Goal: Task Accomplishment & Management: Complete application form

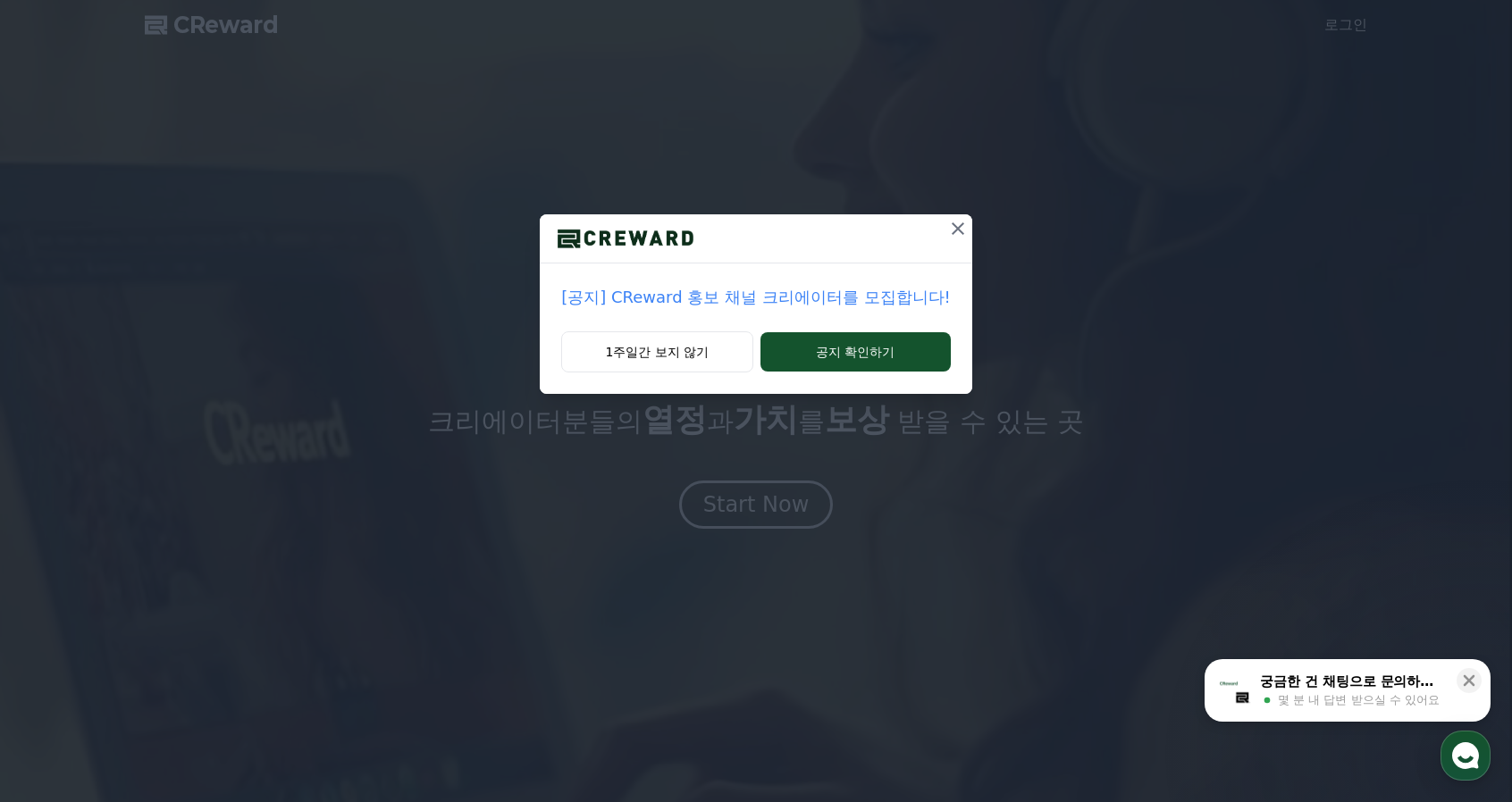
click at [952, 230] on icon at bounding box center [958, 229] width 13 height 13
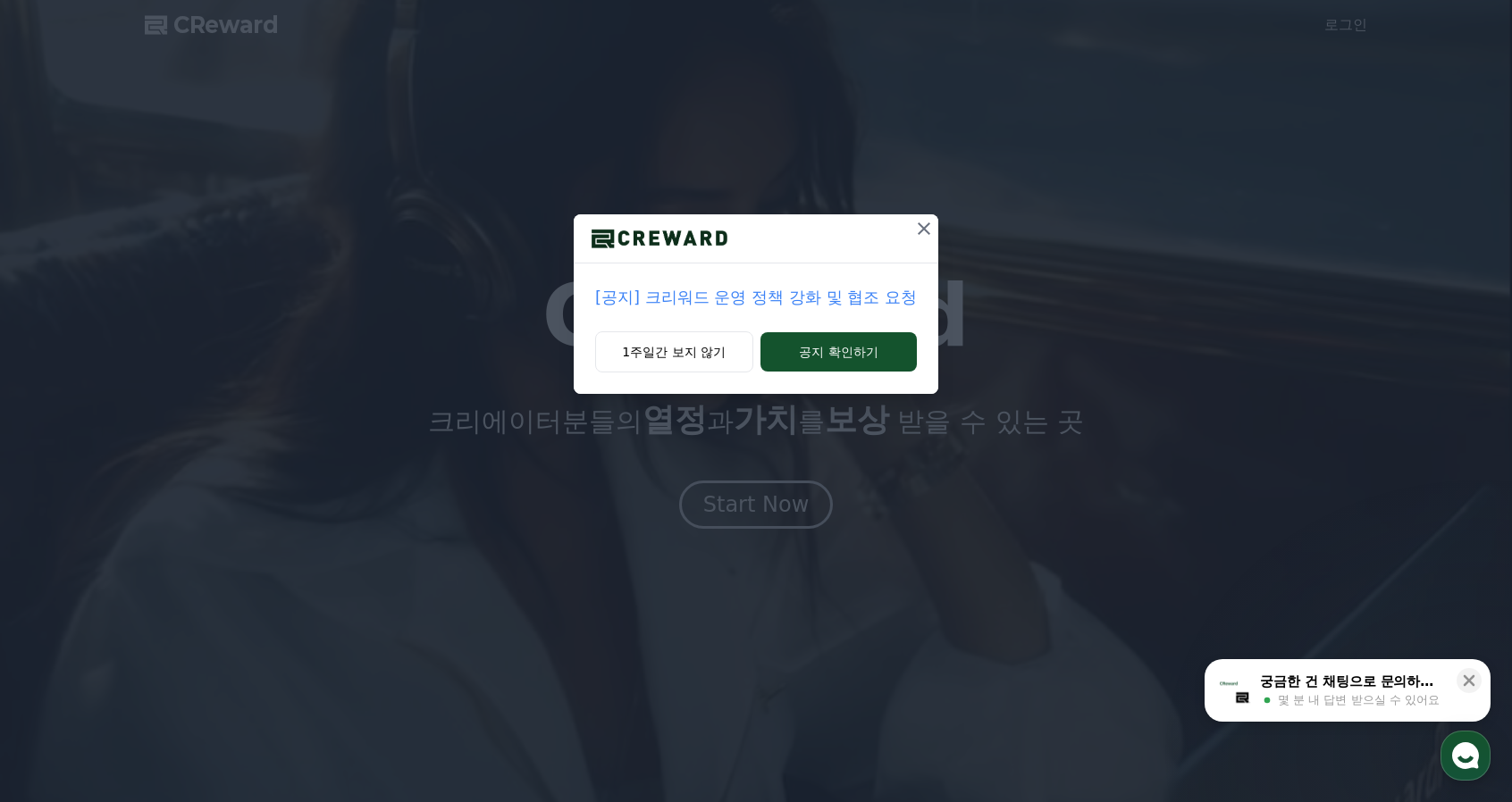
click at [919, 226] on icon at bounding box center [924, 229] width 22 height 22
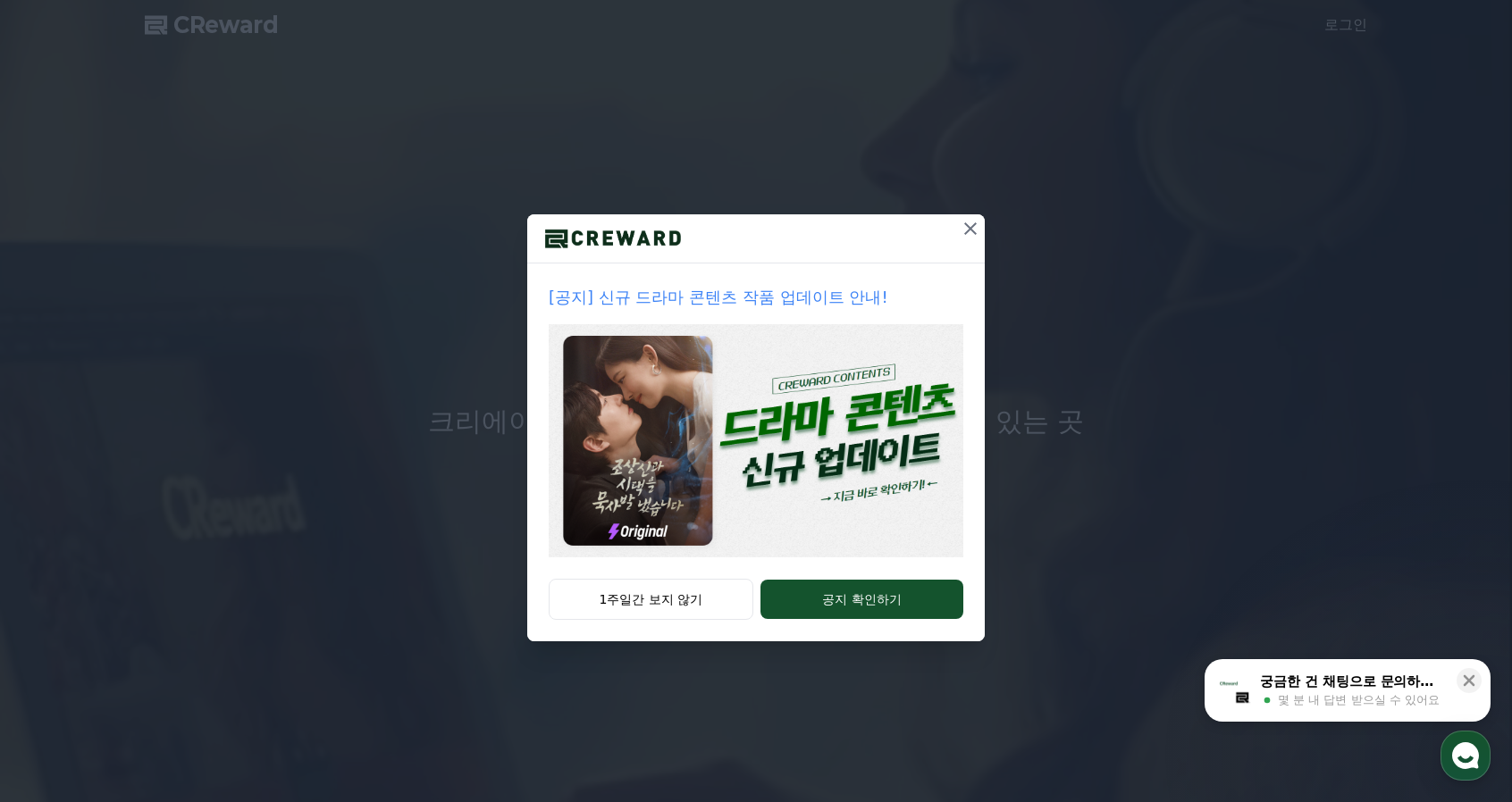
click at [970, 225] on icon at bounding box center [970, 229] width 22 height 22
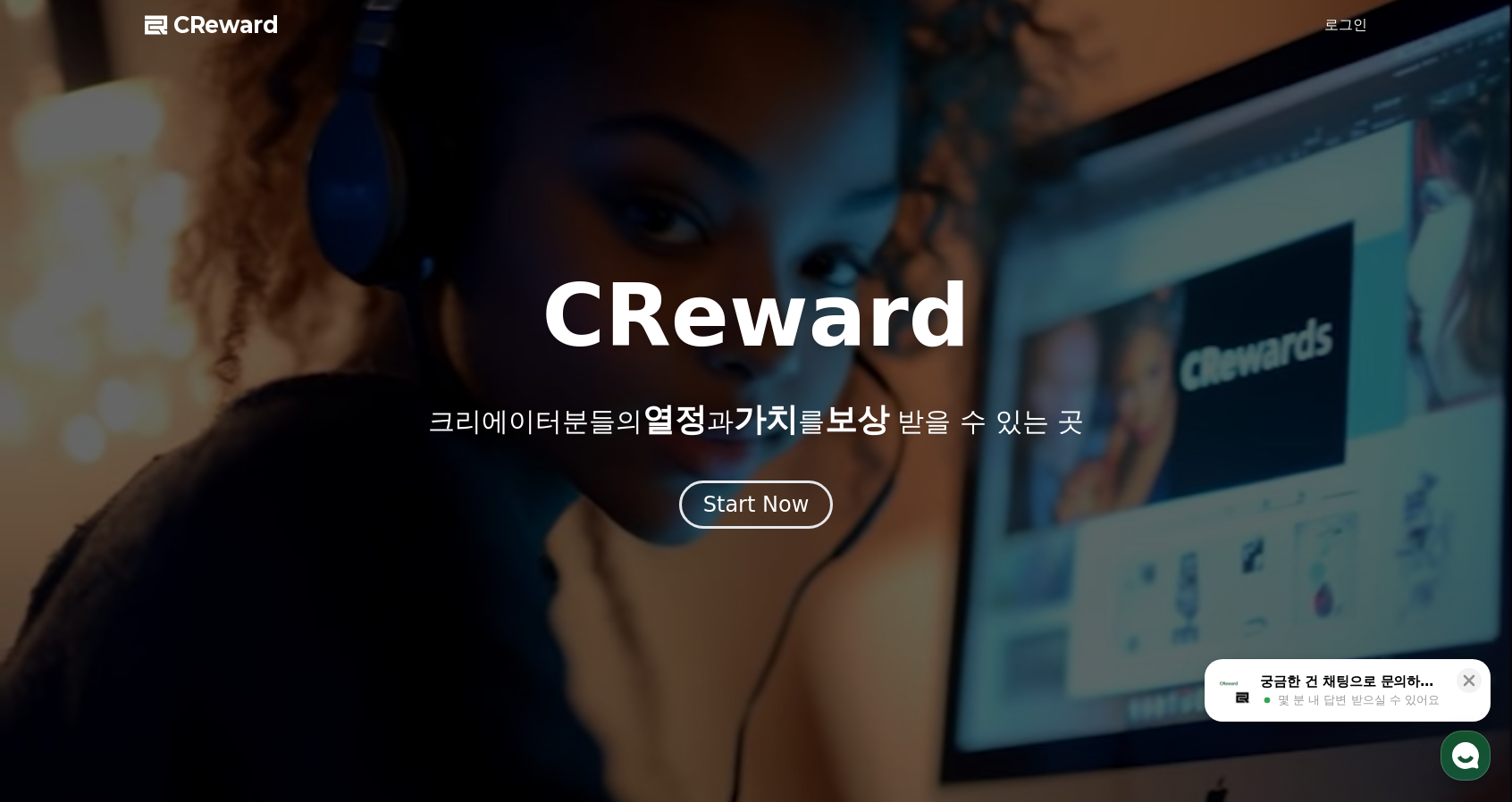
click at [1330, 18] on link "로그인" at bounding box center [1346, 25] width 43 height 22
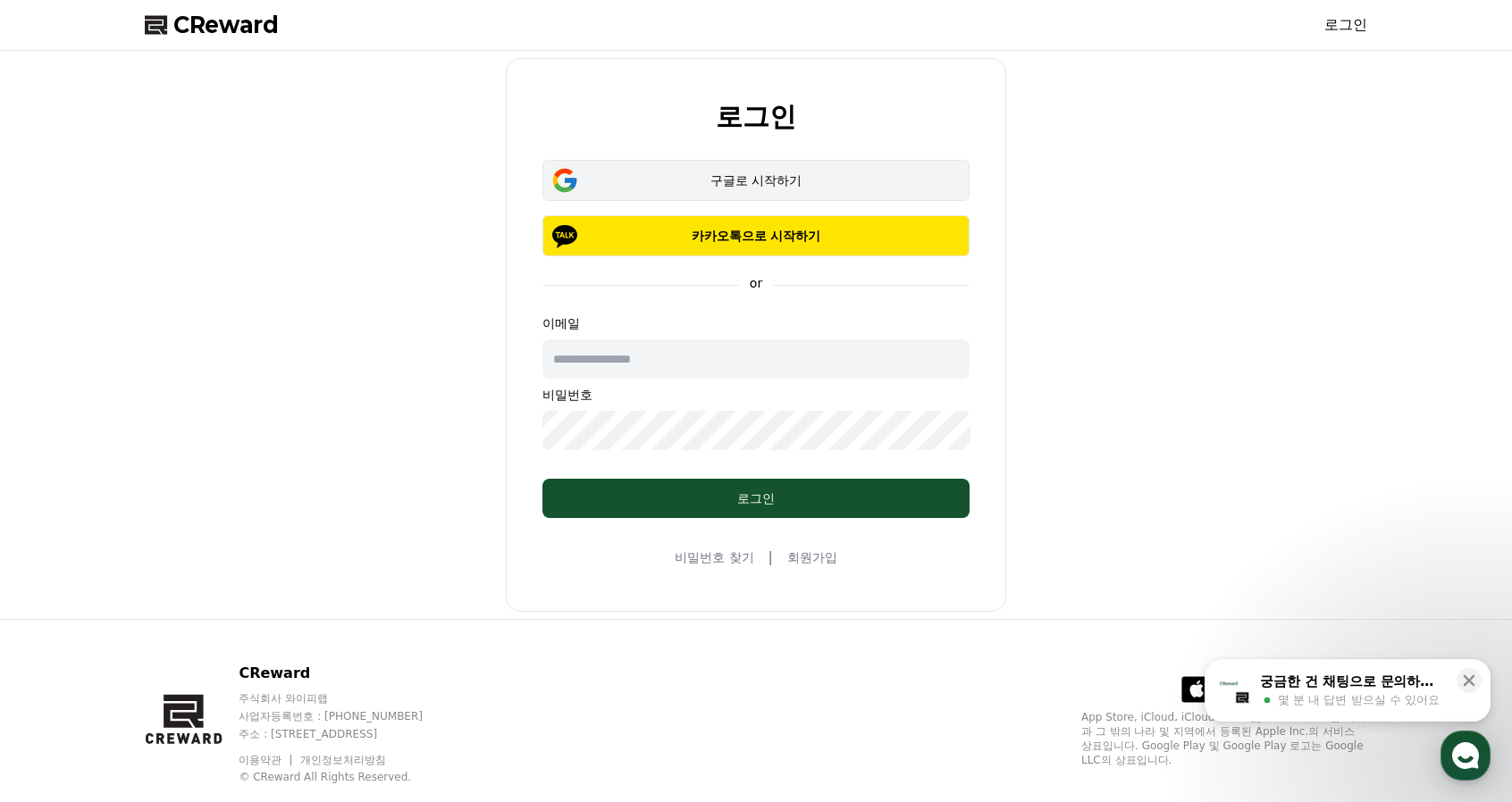
click at [769, 180] on div "구글로 시작하기" at bounding box center [756, 181] width 376 height 18
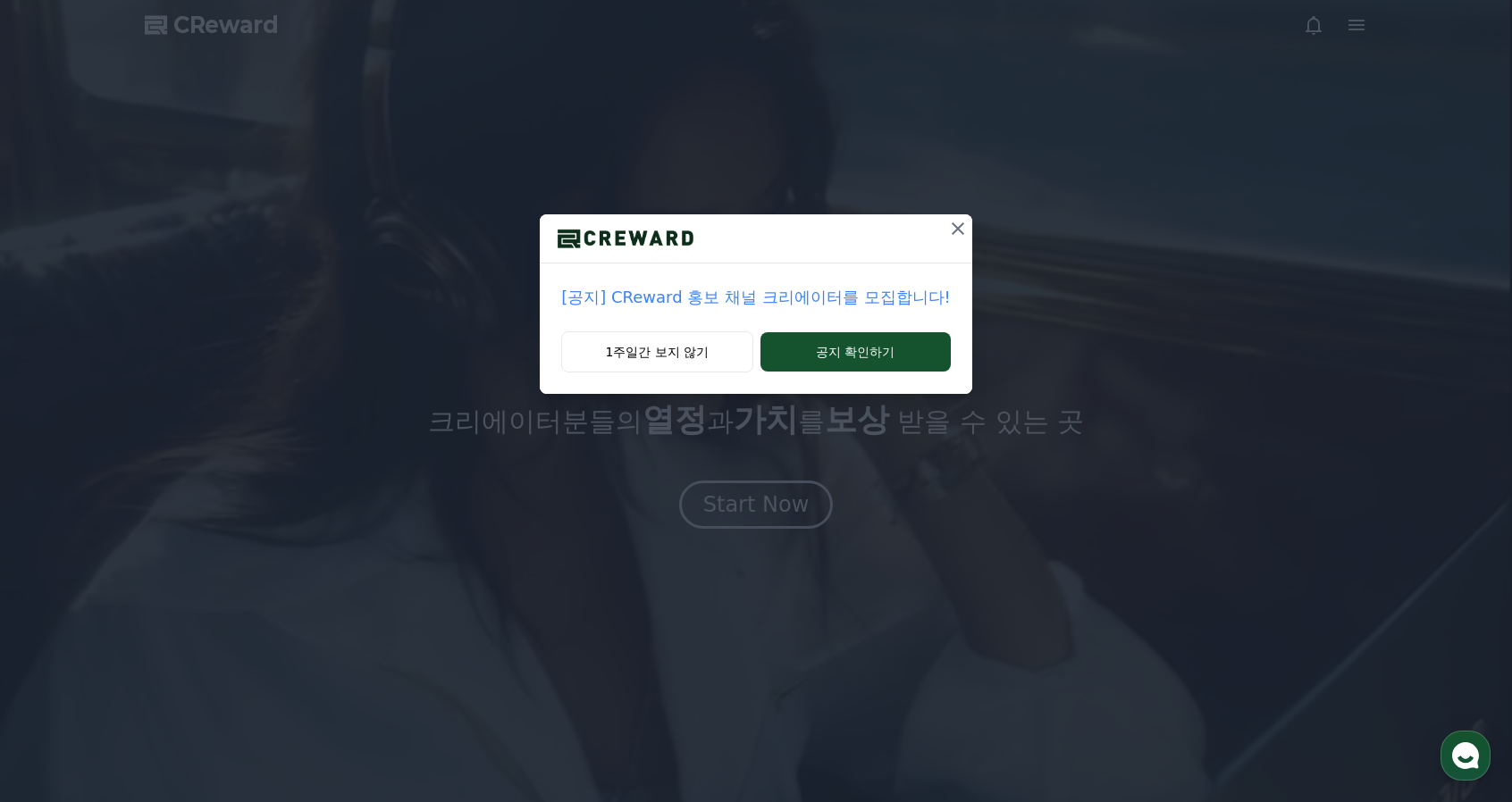
click at [644, 358] on button "1주일간 보지 않기" at bounding box center [657, 352] width 191 height 41
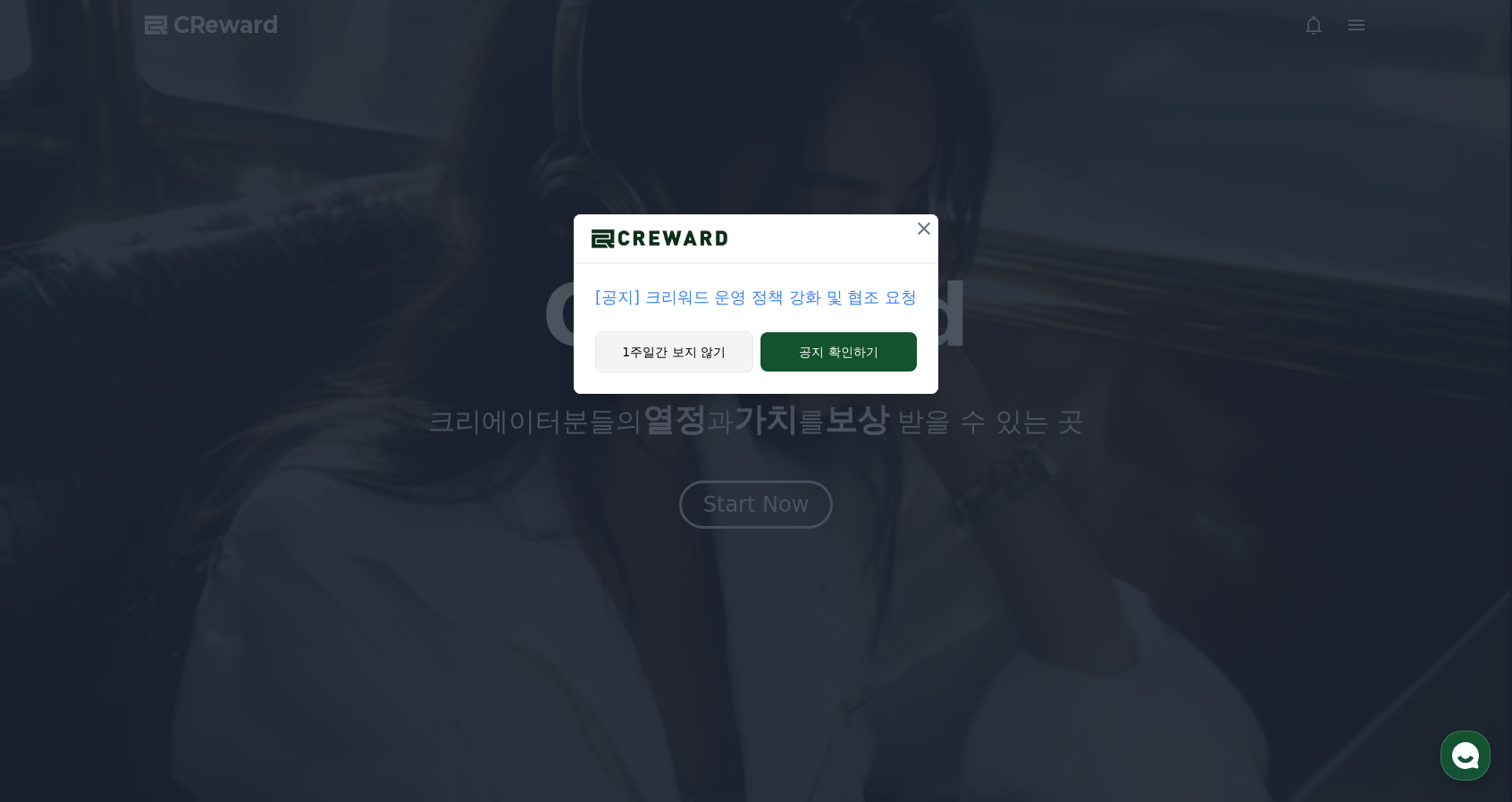
click at [656, 348] on button "1주일간 보지 않기" at bounding box center [674, 352] width 158 height 41
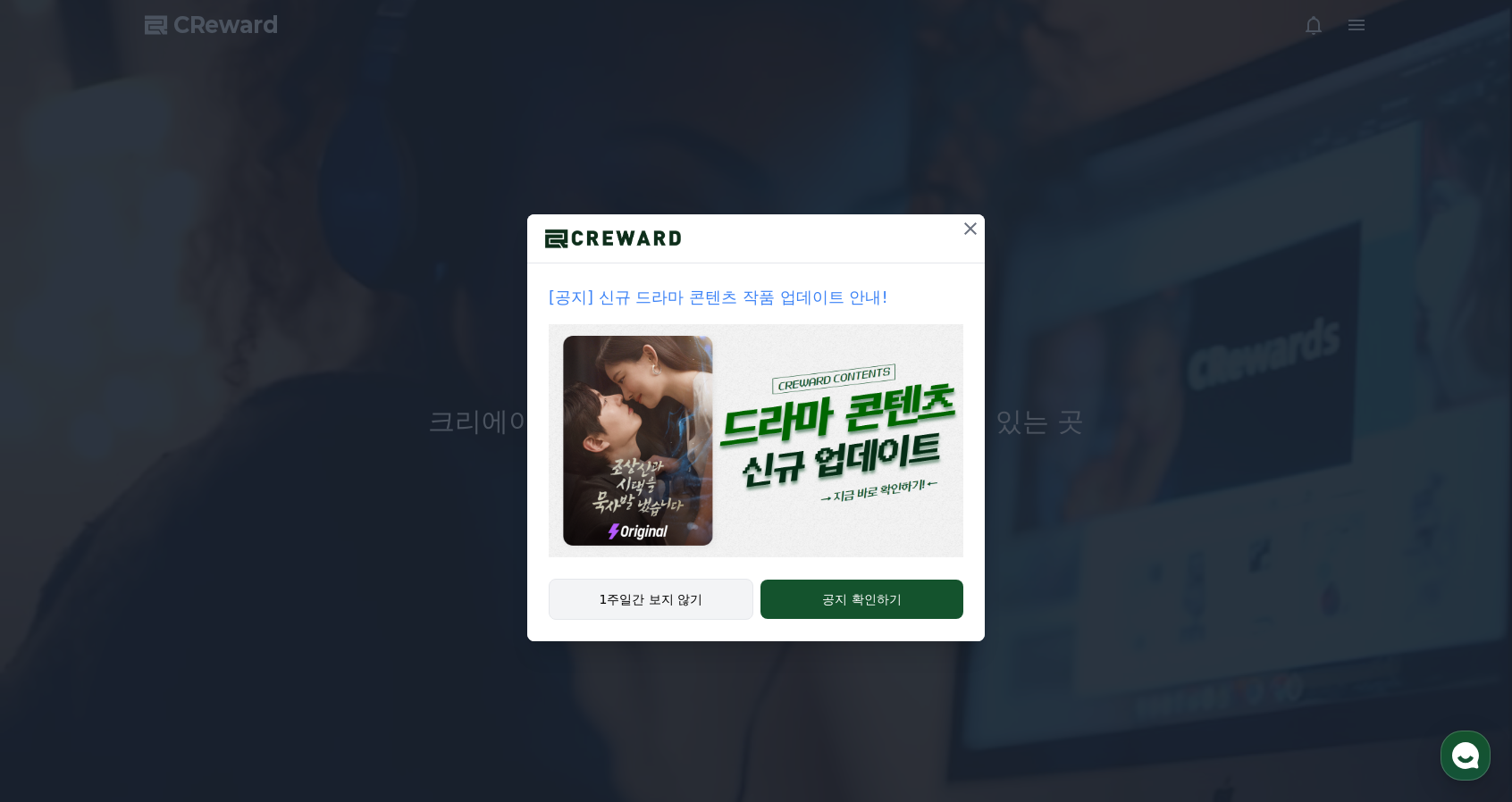
click at [675, 595] on button "1주일간 보지 않기" at bounding box center [651, 600] width 205 height 41
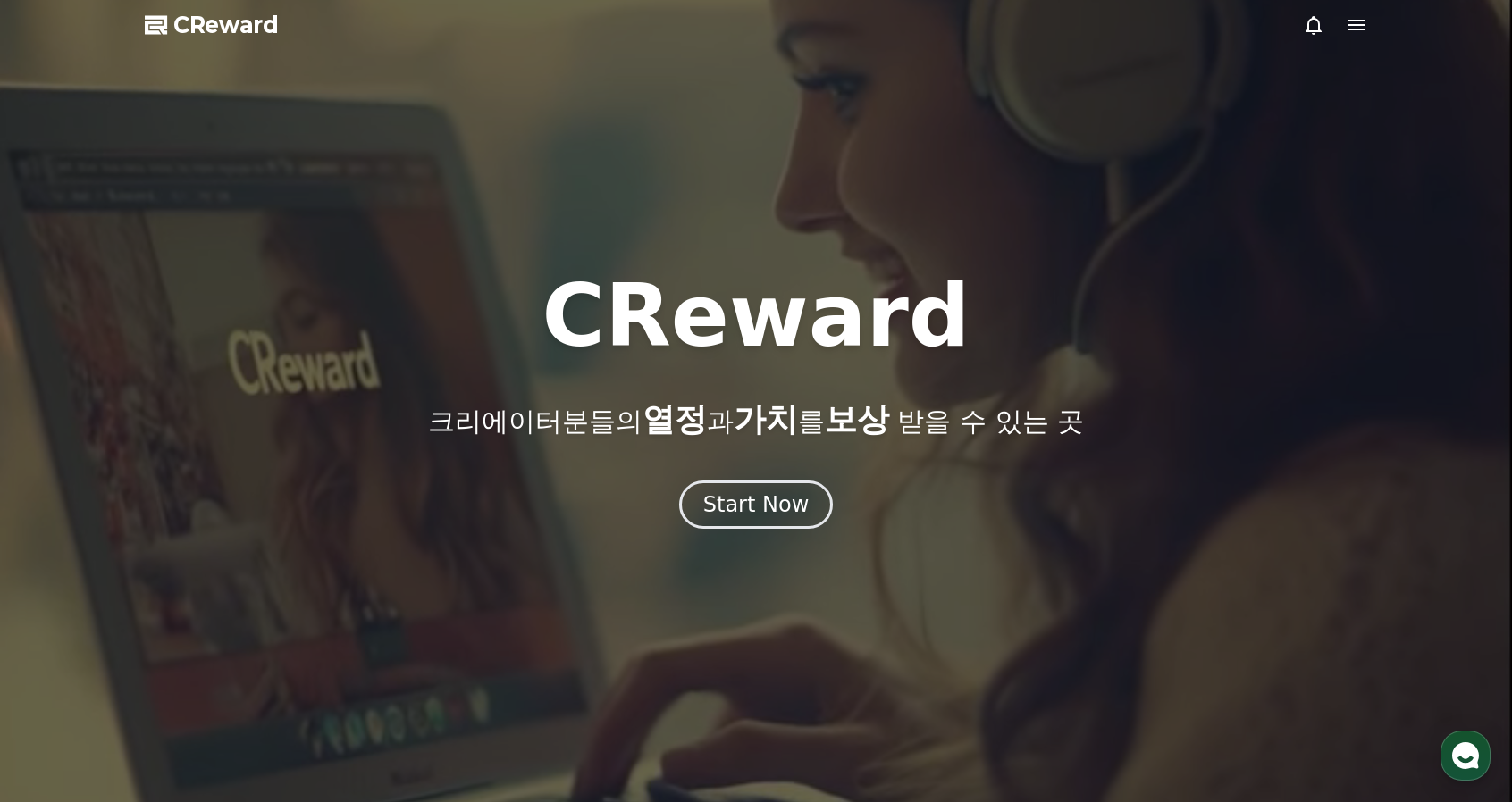
click at [1357, 24] on icon at bounding box center [1357, 25] width 16 height 11
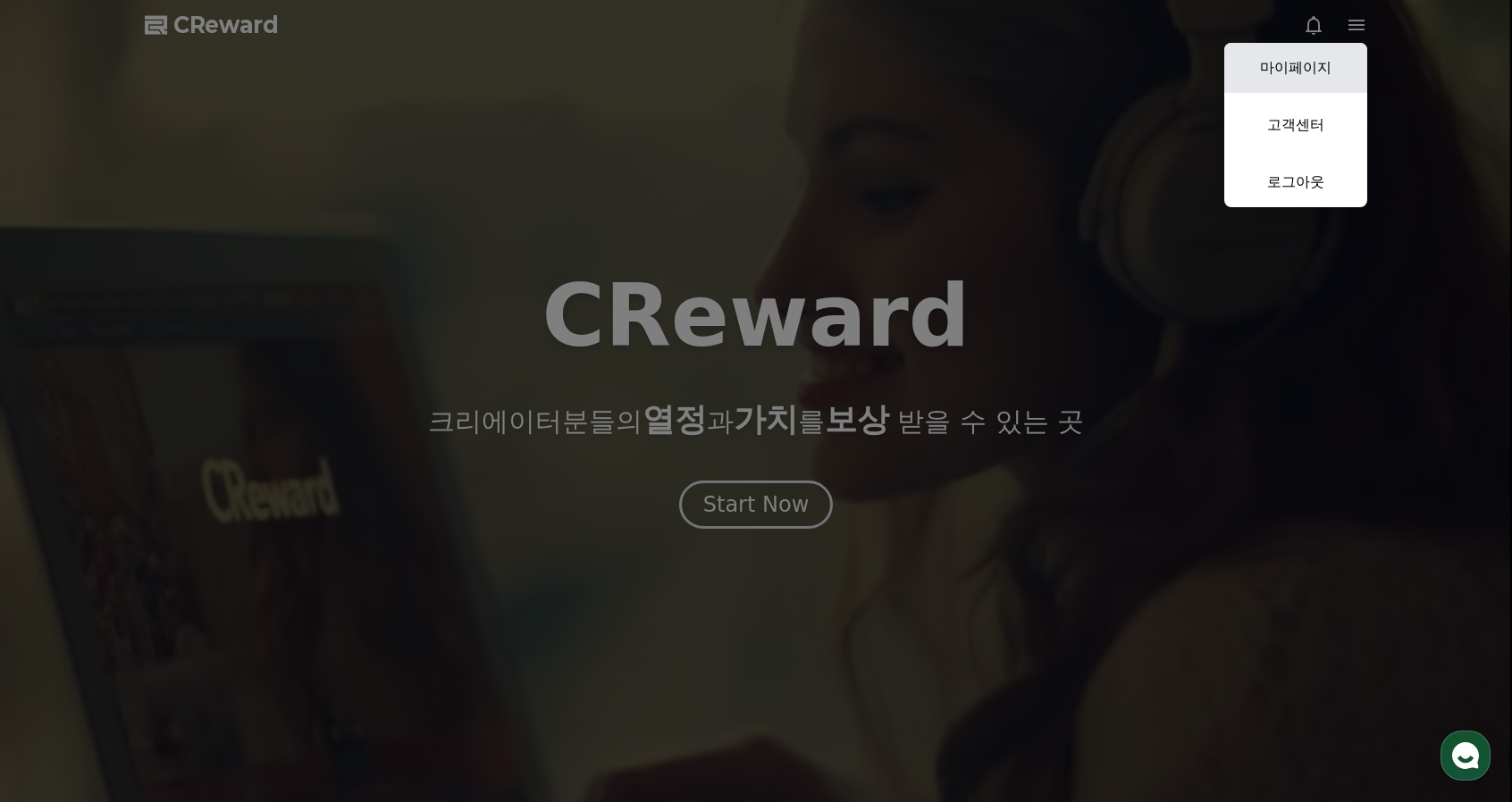
click at [1299, 60] on link "마이페이지" at bounding box center [1295, 68] width 143 height 50
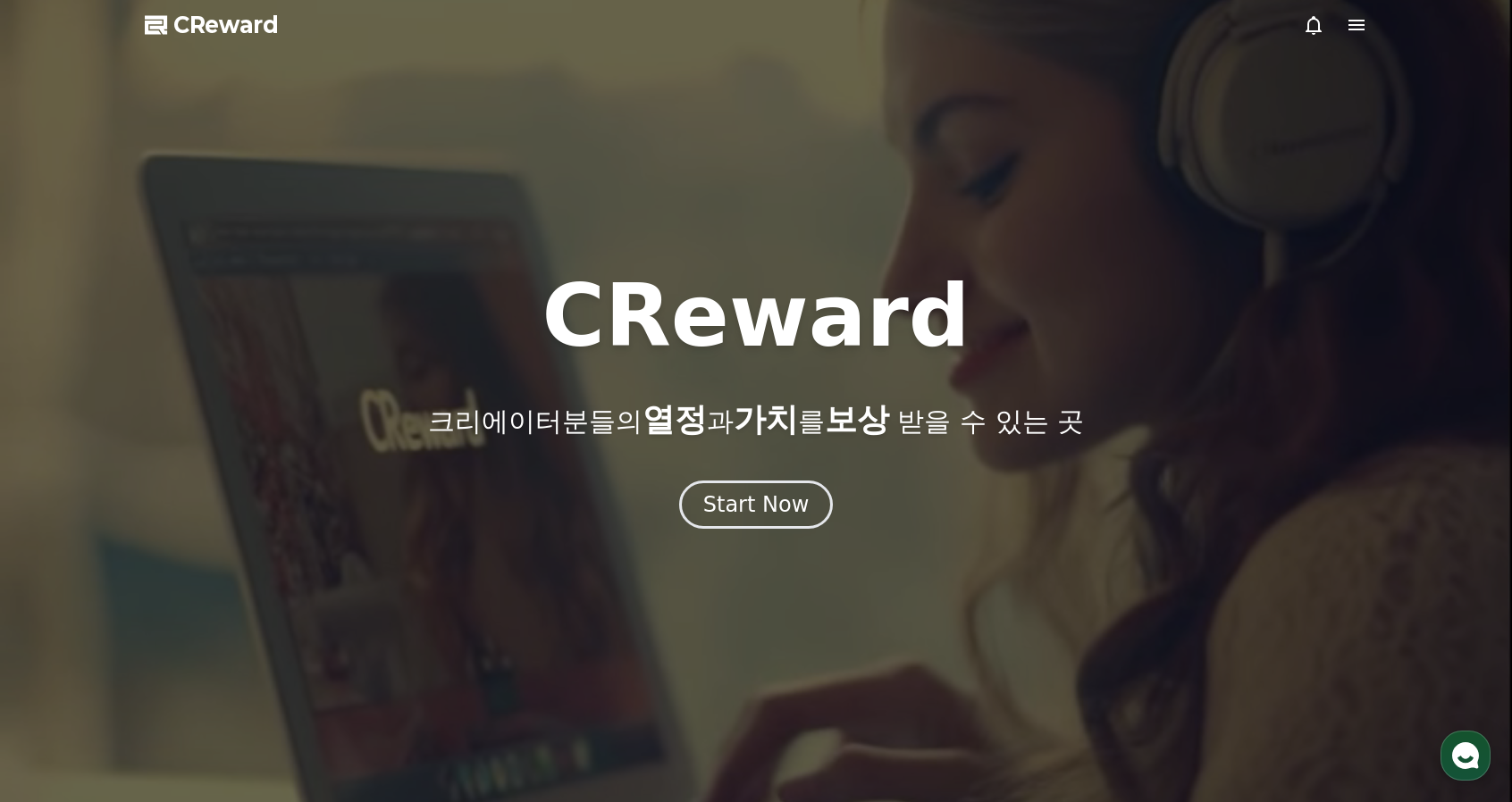
select select "**********"
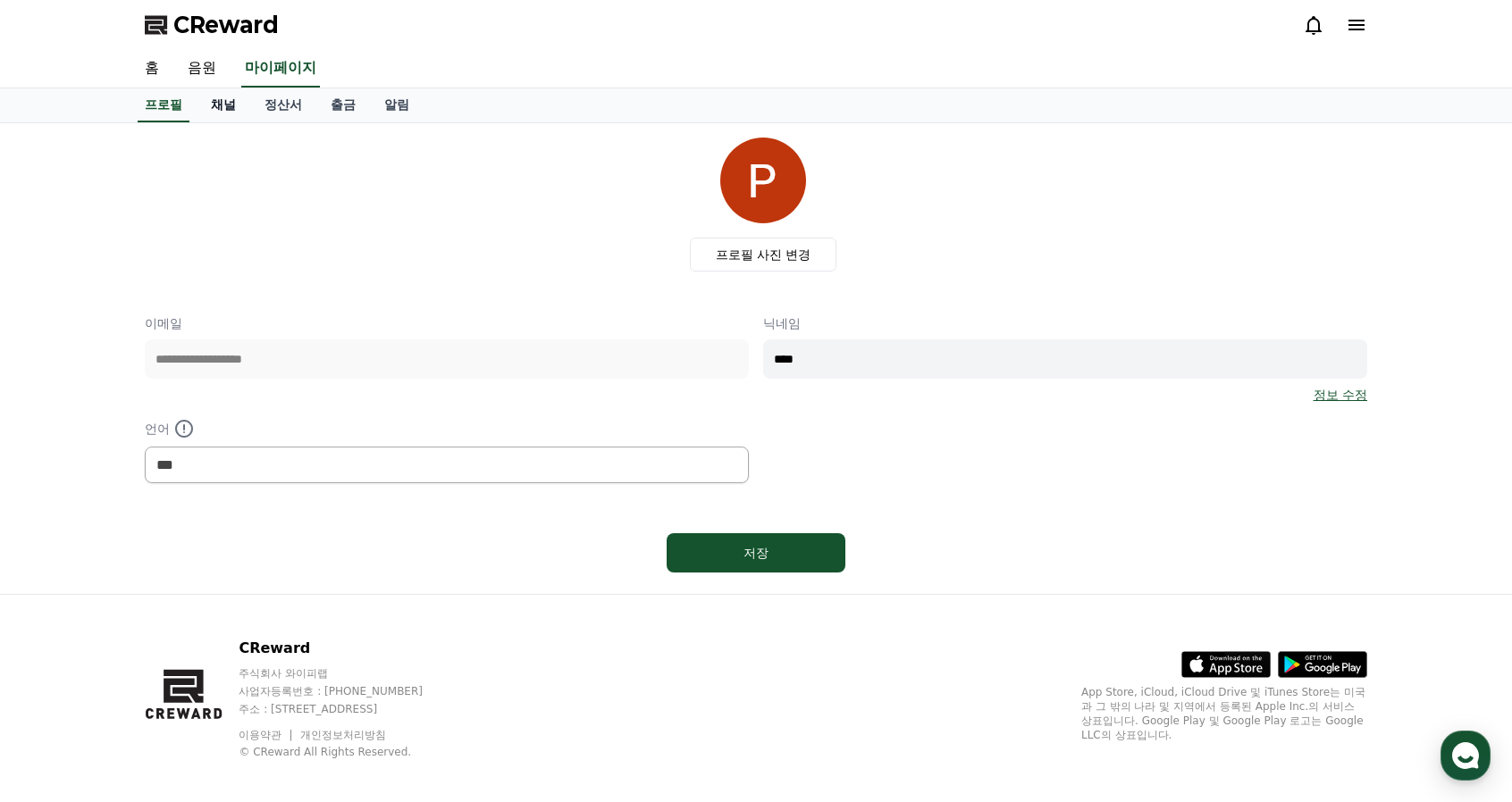
click at [236, 100] on link "채널" at bounding box center [224, 105] width 54 height 34
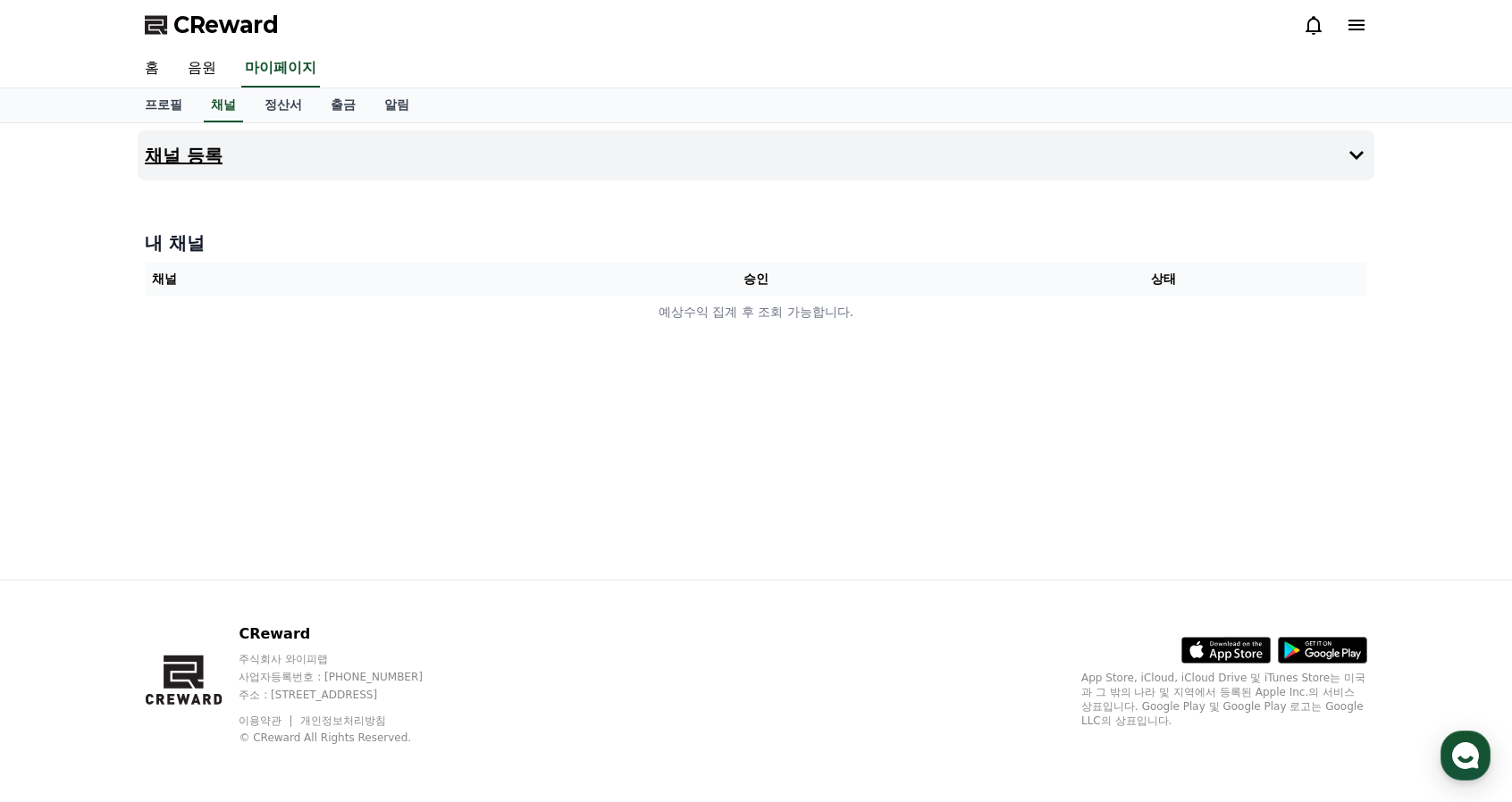
click at [195, 154] on h4 "채널 등록" at bounding box center [183, 155] width 78 height 20
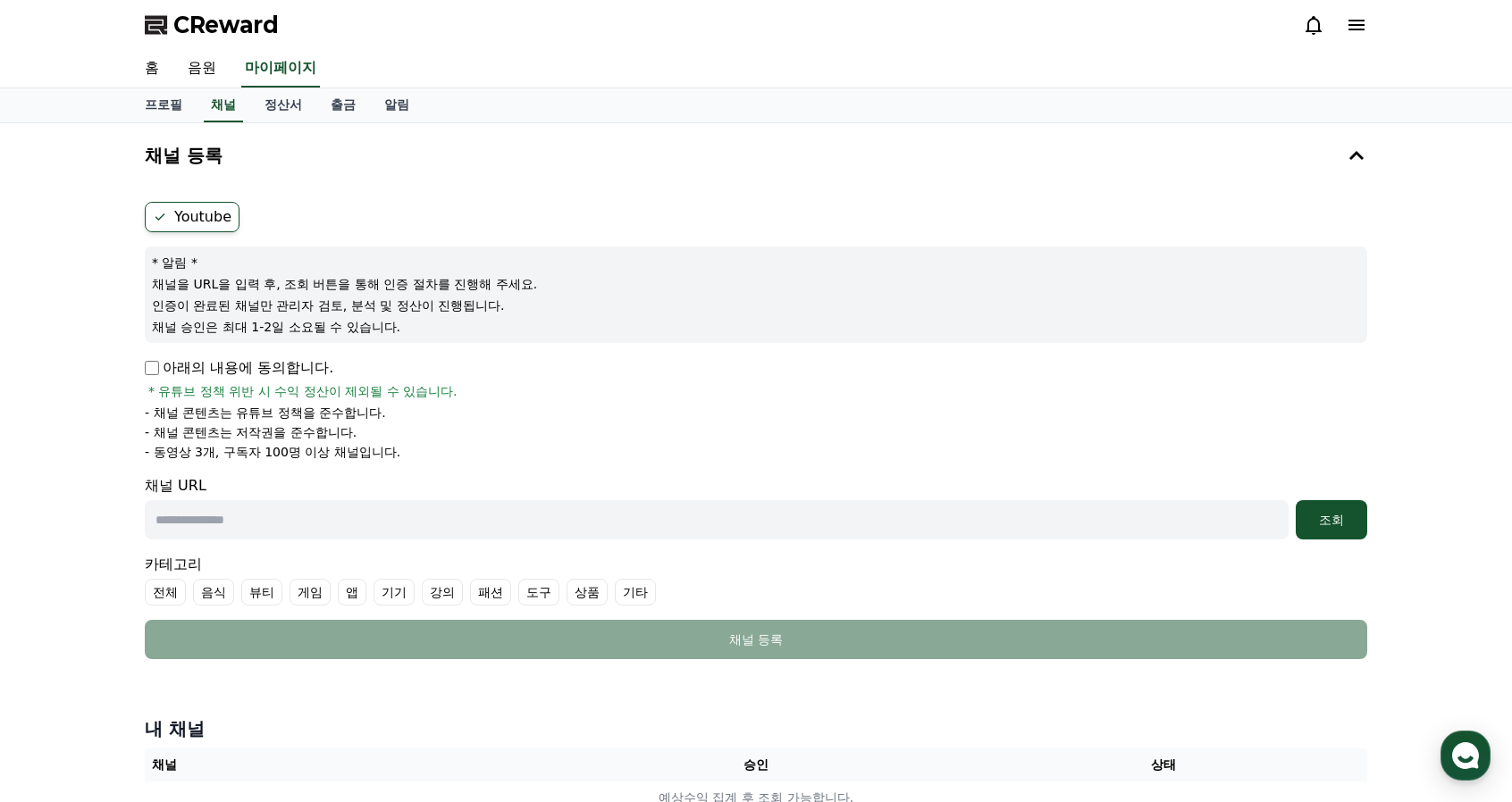
click at [201, 218] on label "Youtube" at bounding box center [191, 217] width 94 height 31
click at [257, 516] on input "text" at bounding box center [716, 520] width 1144 height 40
paste input "**********"
type input "**********"
click at [1342, 517] on div "조회" at bounding box center [1331, 520] width 57 height 18
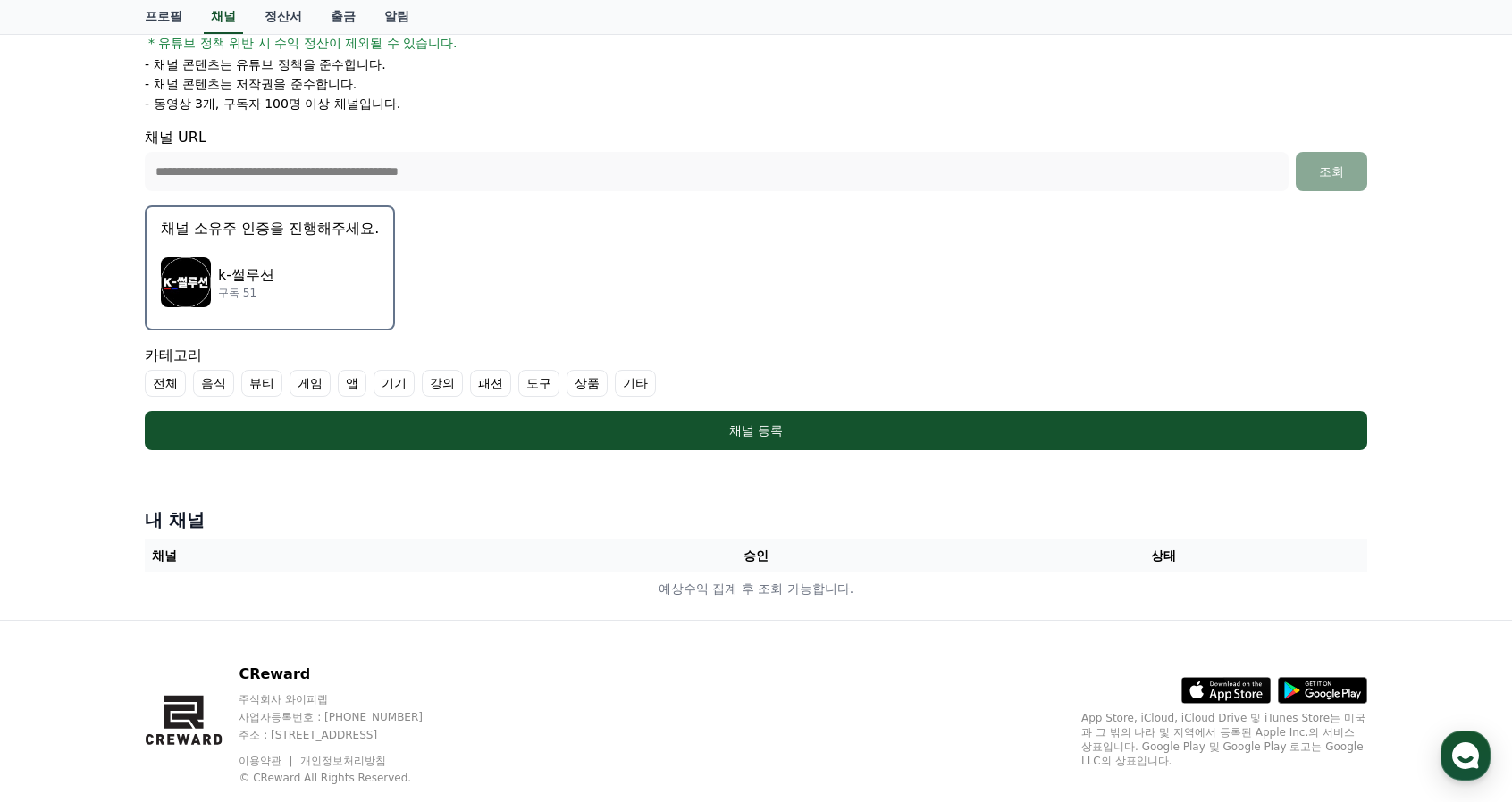
scroll to position [386, 0]
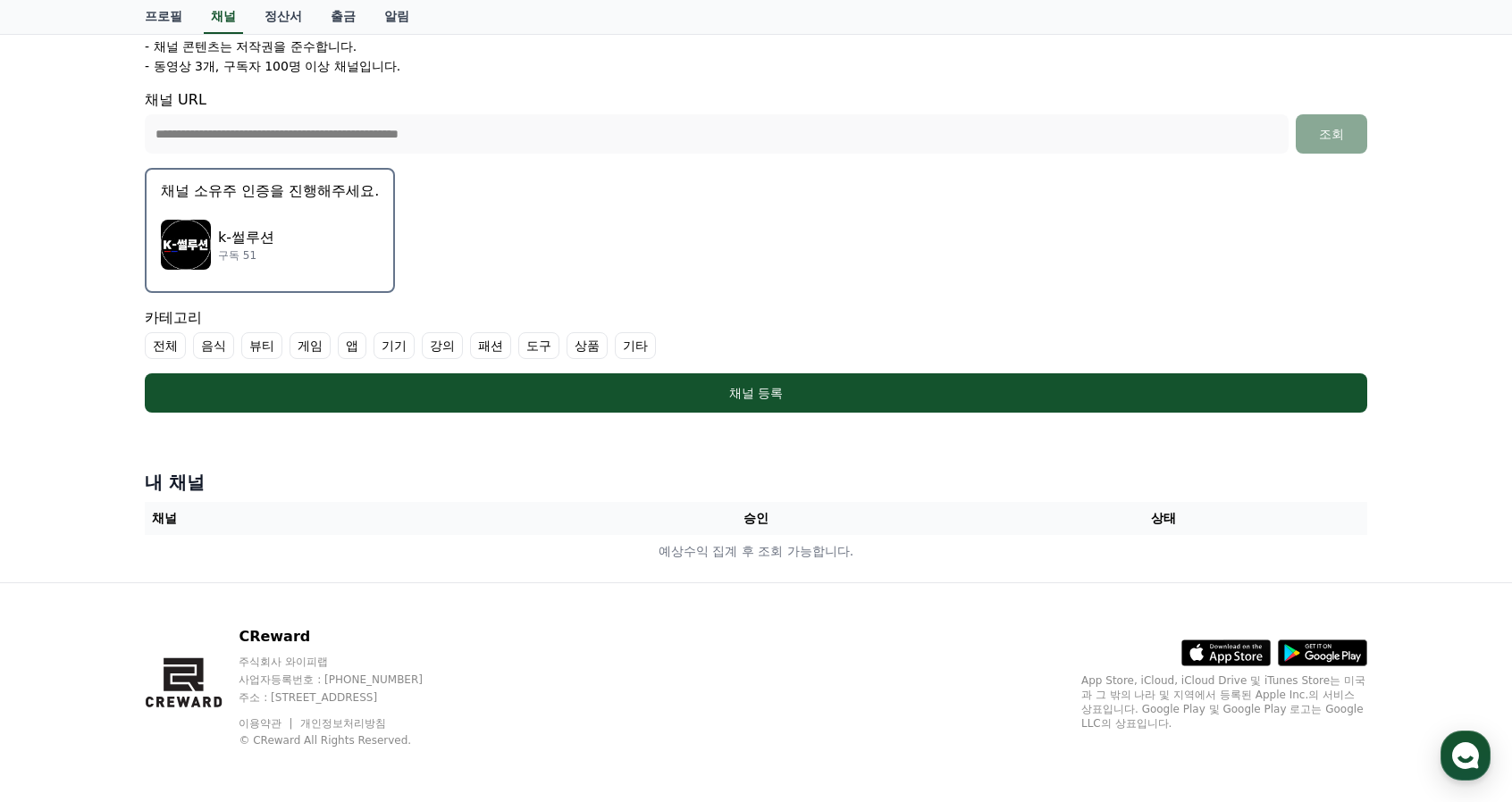
click at [193, 246] on img "button" at bounding box center [186, 245] width 50 height 50
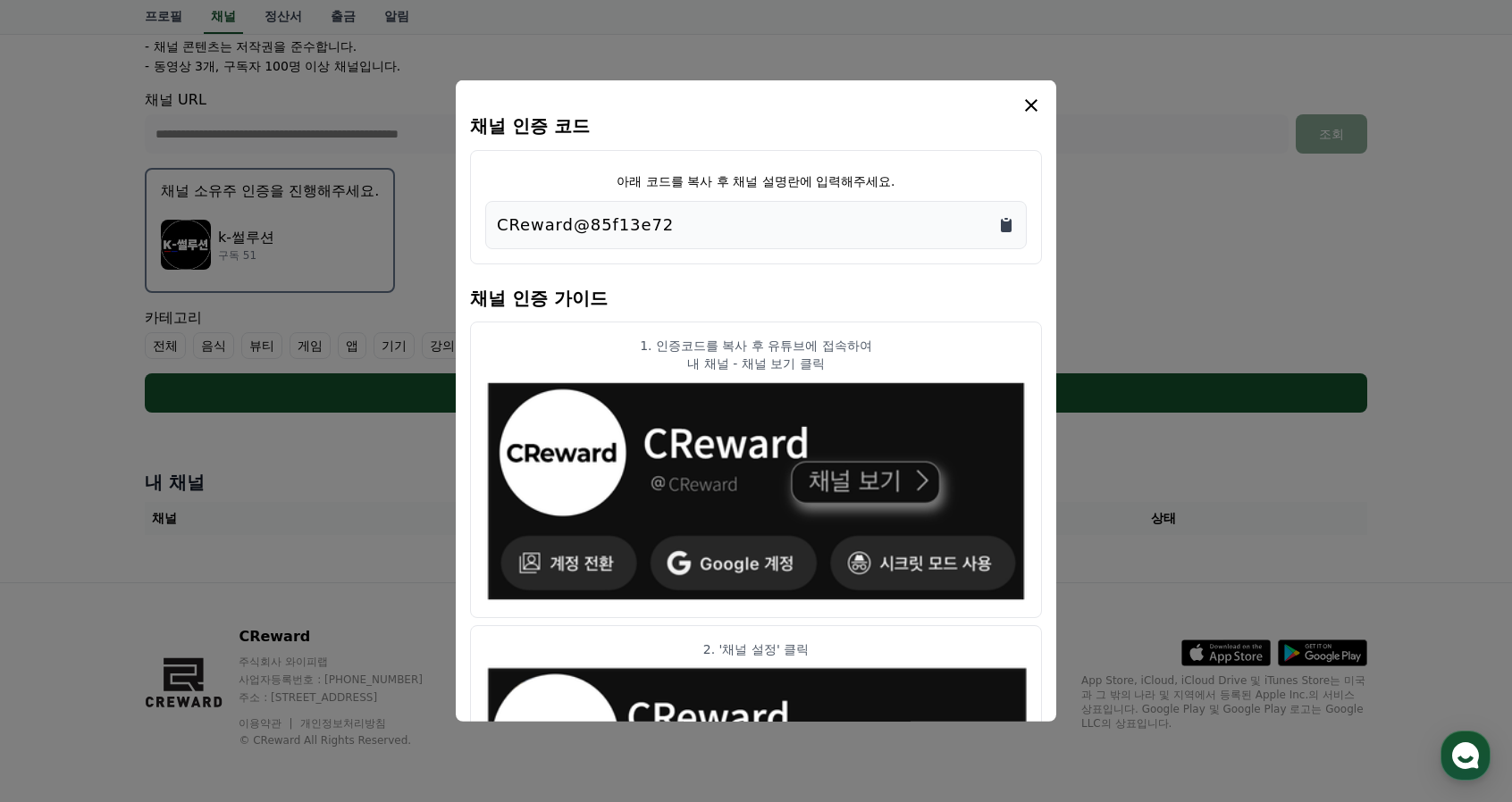
click at [1000, 221] on icon "Copy to clipboard" at bounding box center [1006, 225] width 18 height 18
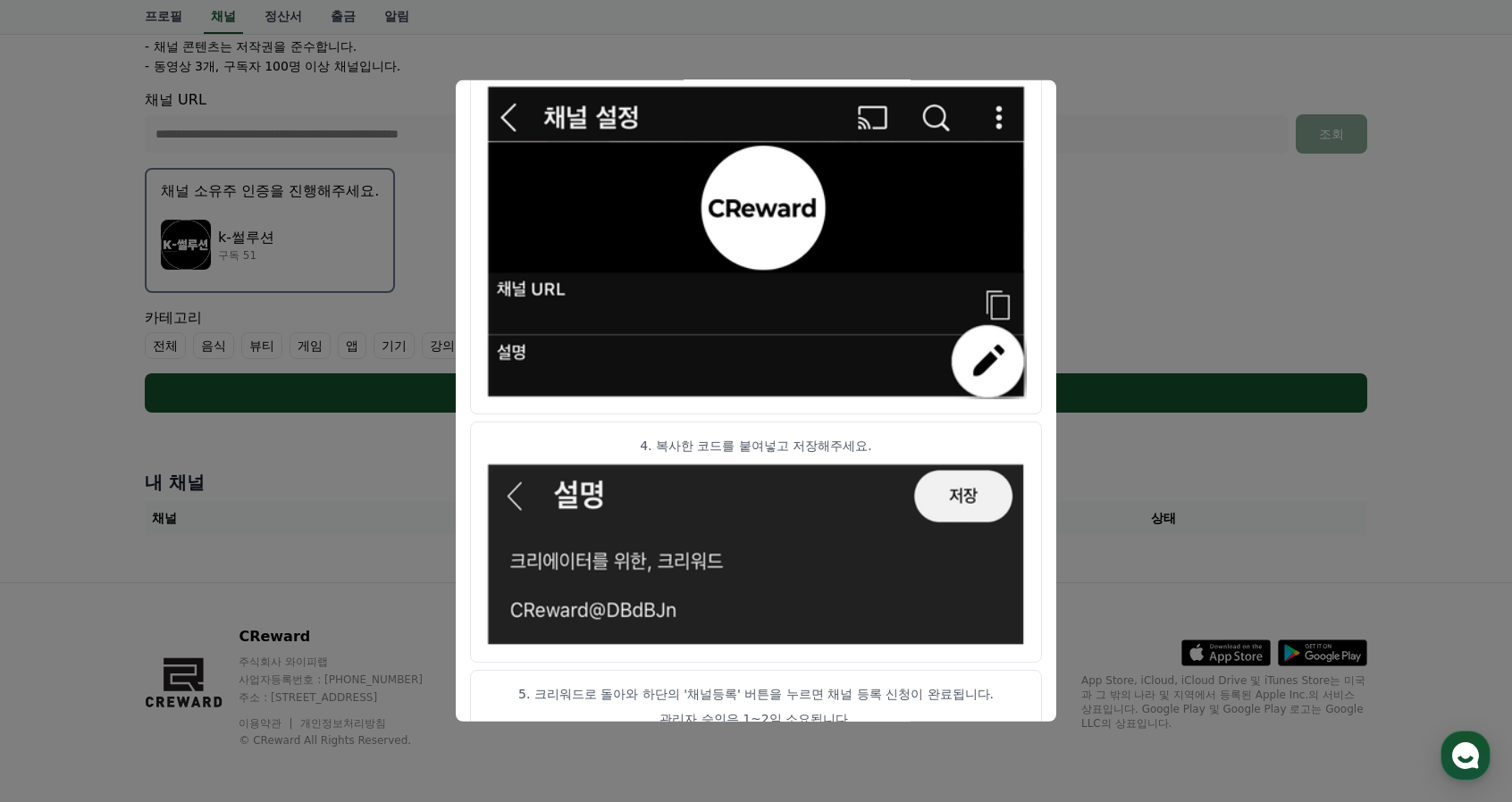
scroll to position [897, 0]
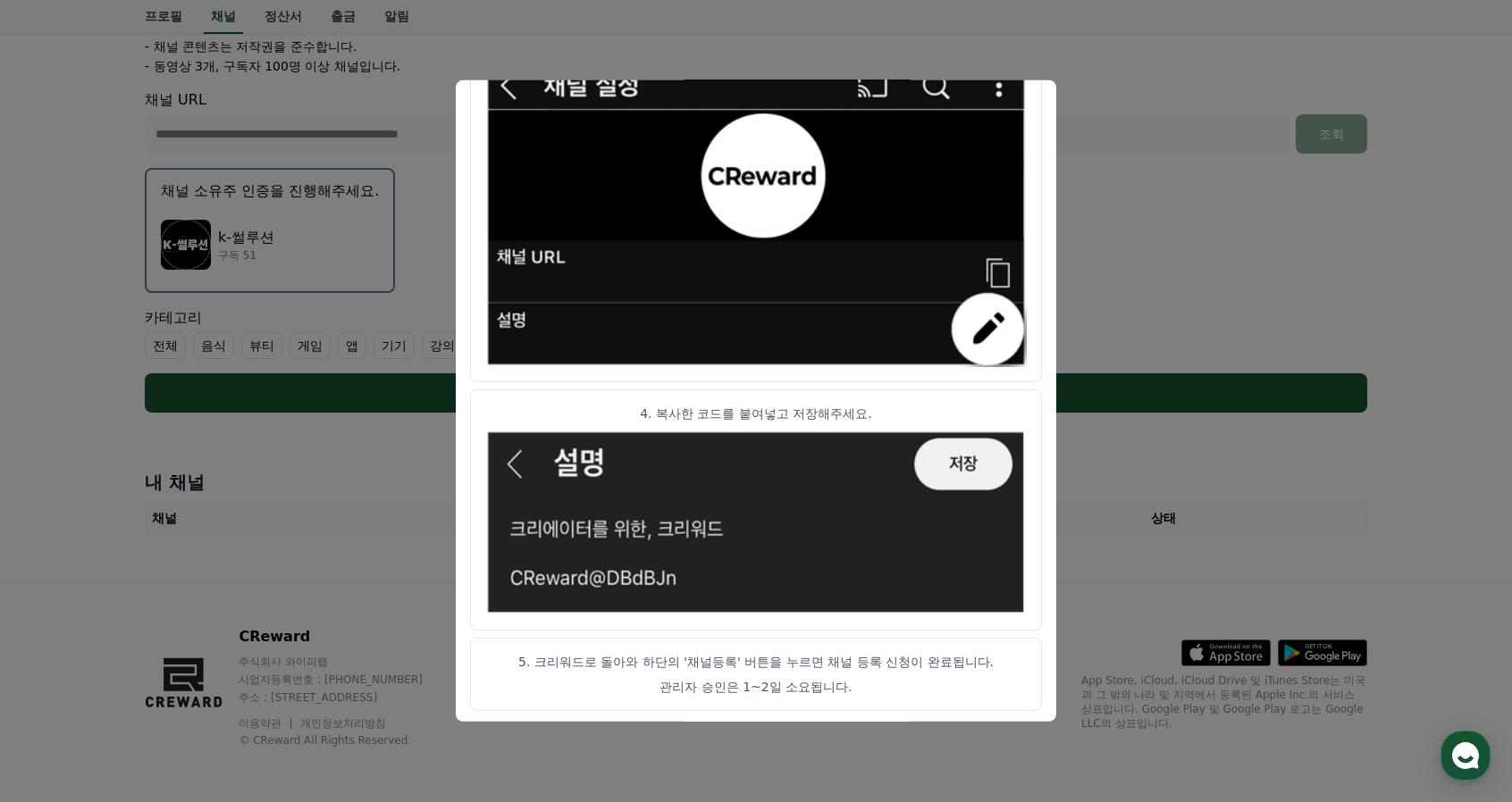
click at [881, 640] on article "5. 크리워드로 돌아와 하단의 '채널등록' 버튼을 누르면 채널 등록 신청이 완료됩니다. 관리자 승인은 1~2일 소요됩니다." at bounding box center [756, 674] width 572 height 74
click at [492, 85] on img "modal" at bounding box center [756, 209] width 542 height 314
click at [908, 61] on button "close modal" at bounding box center [756, 401] width 1512 height 802
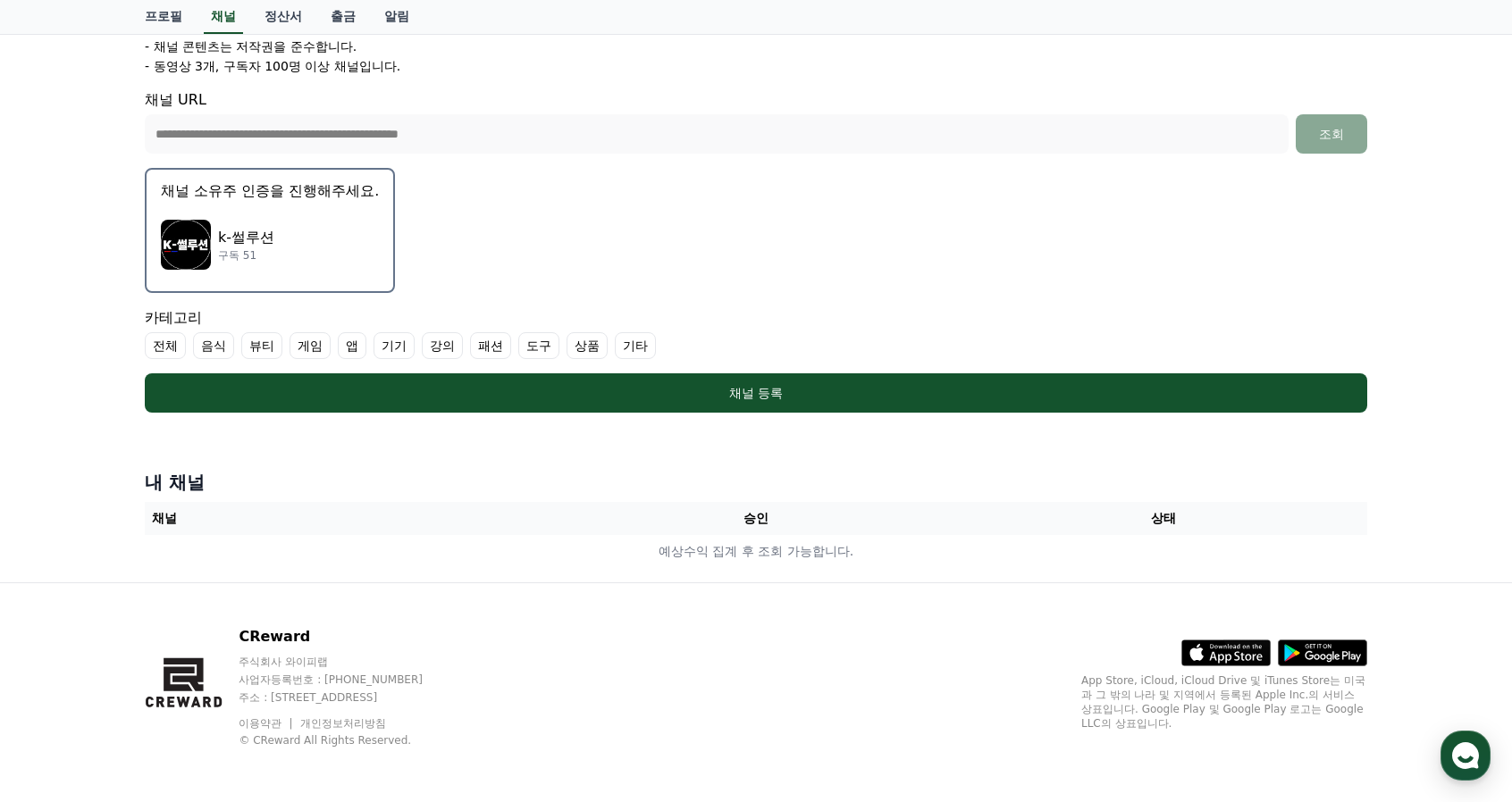
click at [253, 227] on p "k-썰루션" at bounding box center [246, 238] width 57 height 22
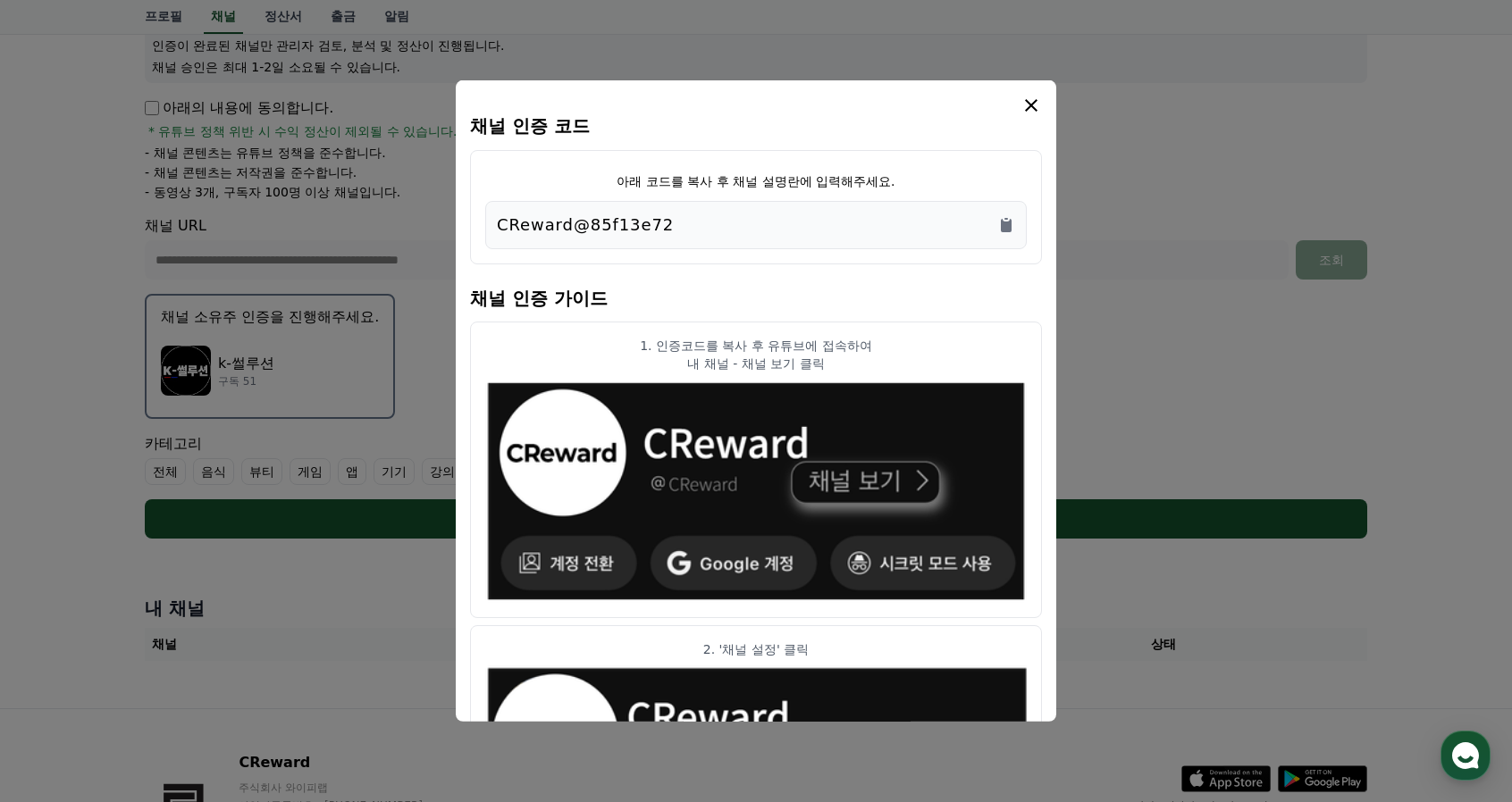
scroll to position [118, 0]
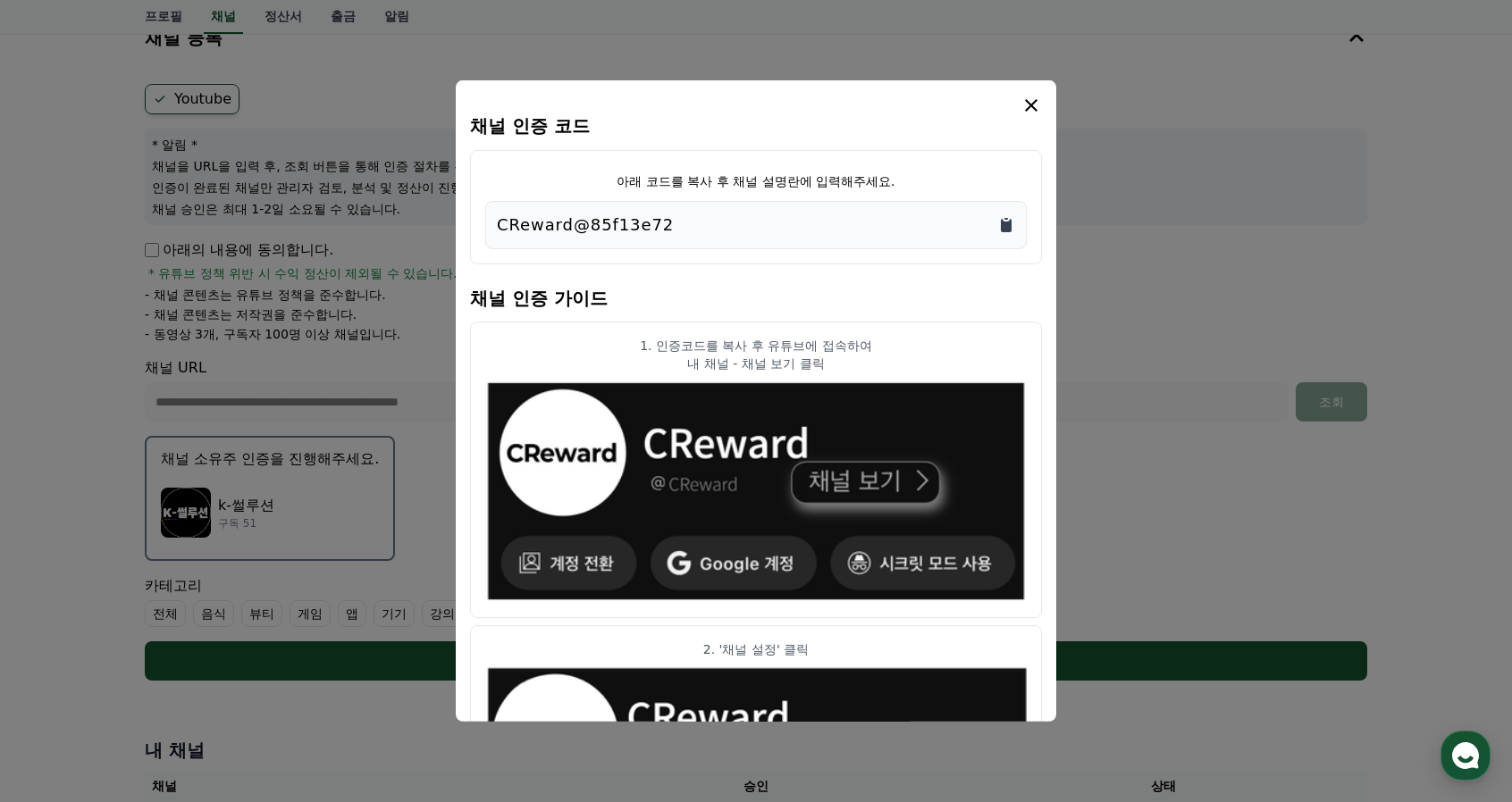
click at [1003, 224] on icon "Copy to clipboard" at bounding box center [1006, 225] width 11 height 13
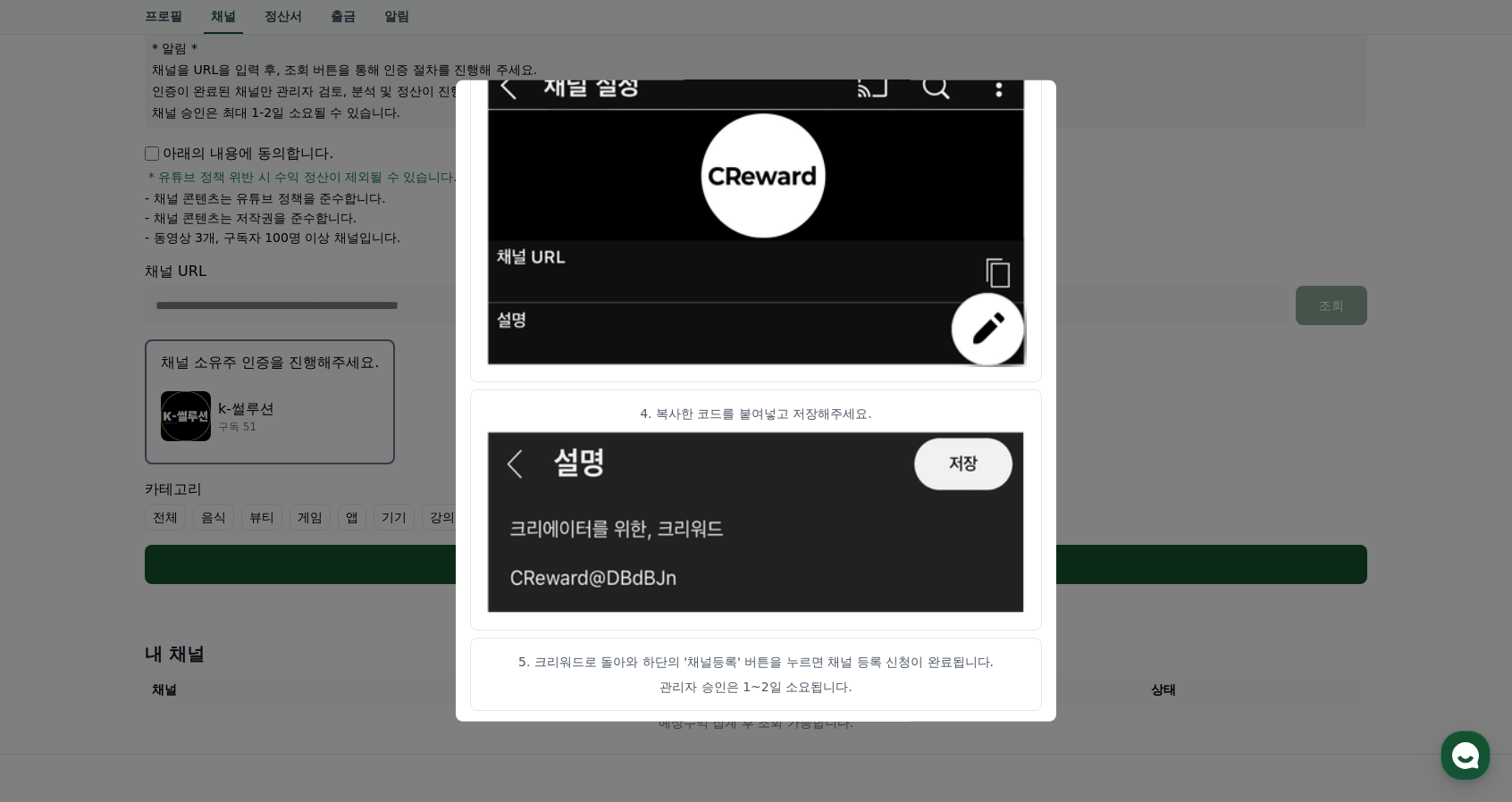
scroll to position [386, 0]
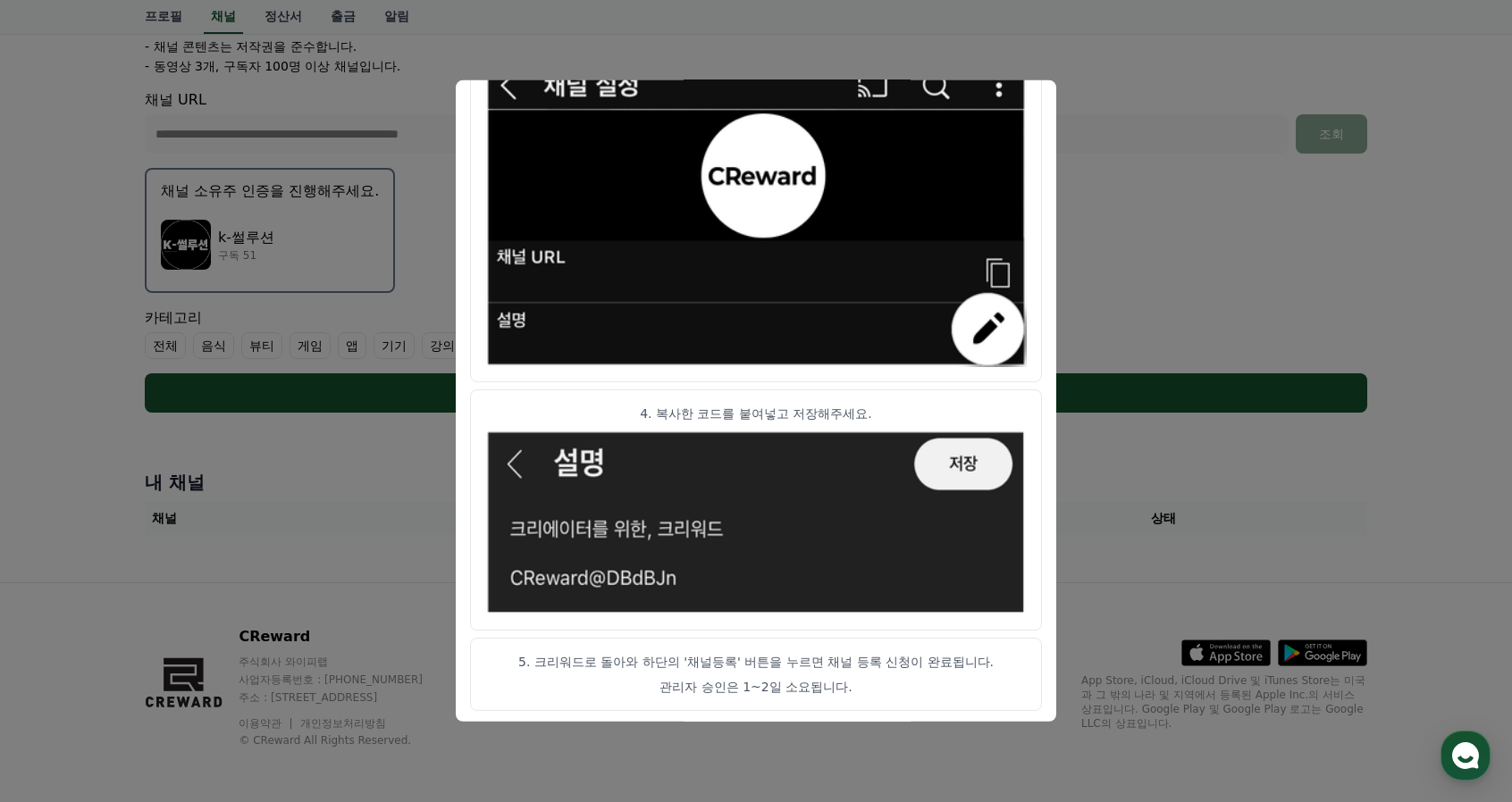
click at [959, 469] on img "modal" at bounding box center [756, 522] width 542 height 187
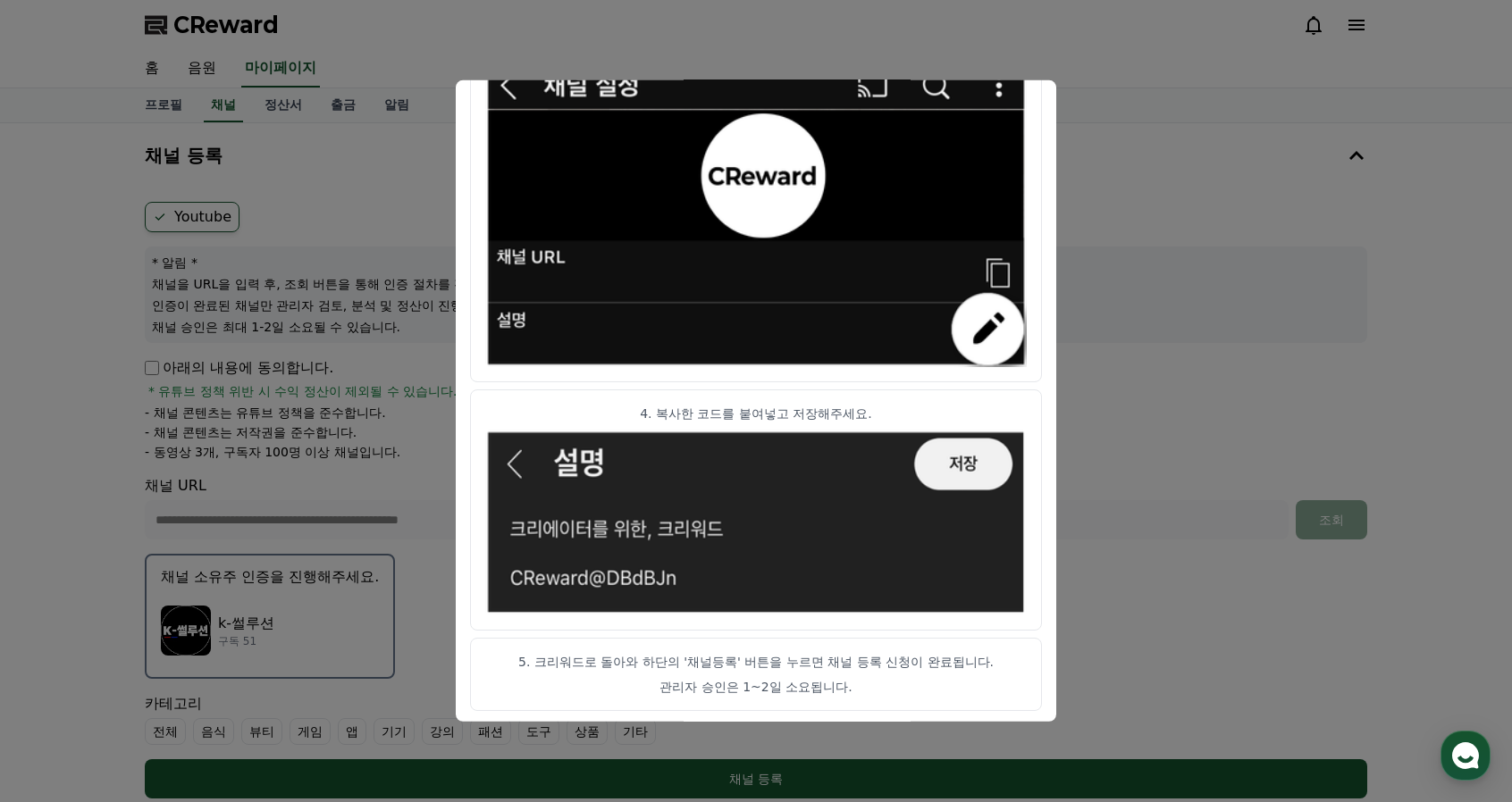
scroll to position [268, 0]
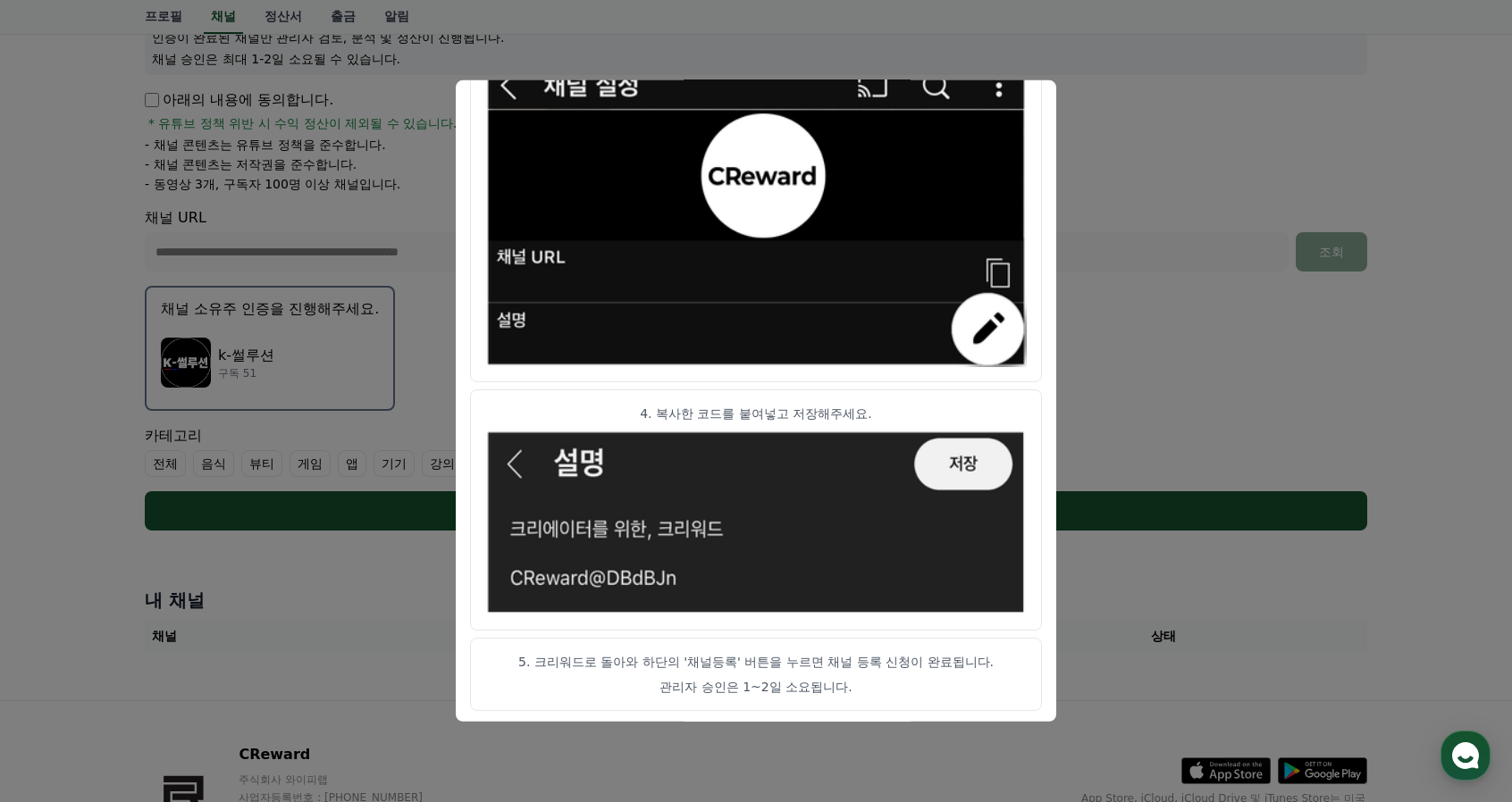
click at [1169, 360] on button "close modal" at bounding box center [756, 401] width 1512 height 802
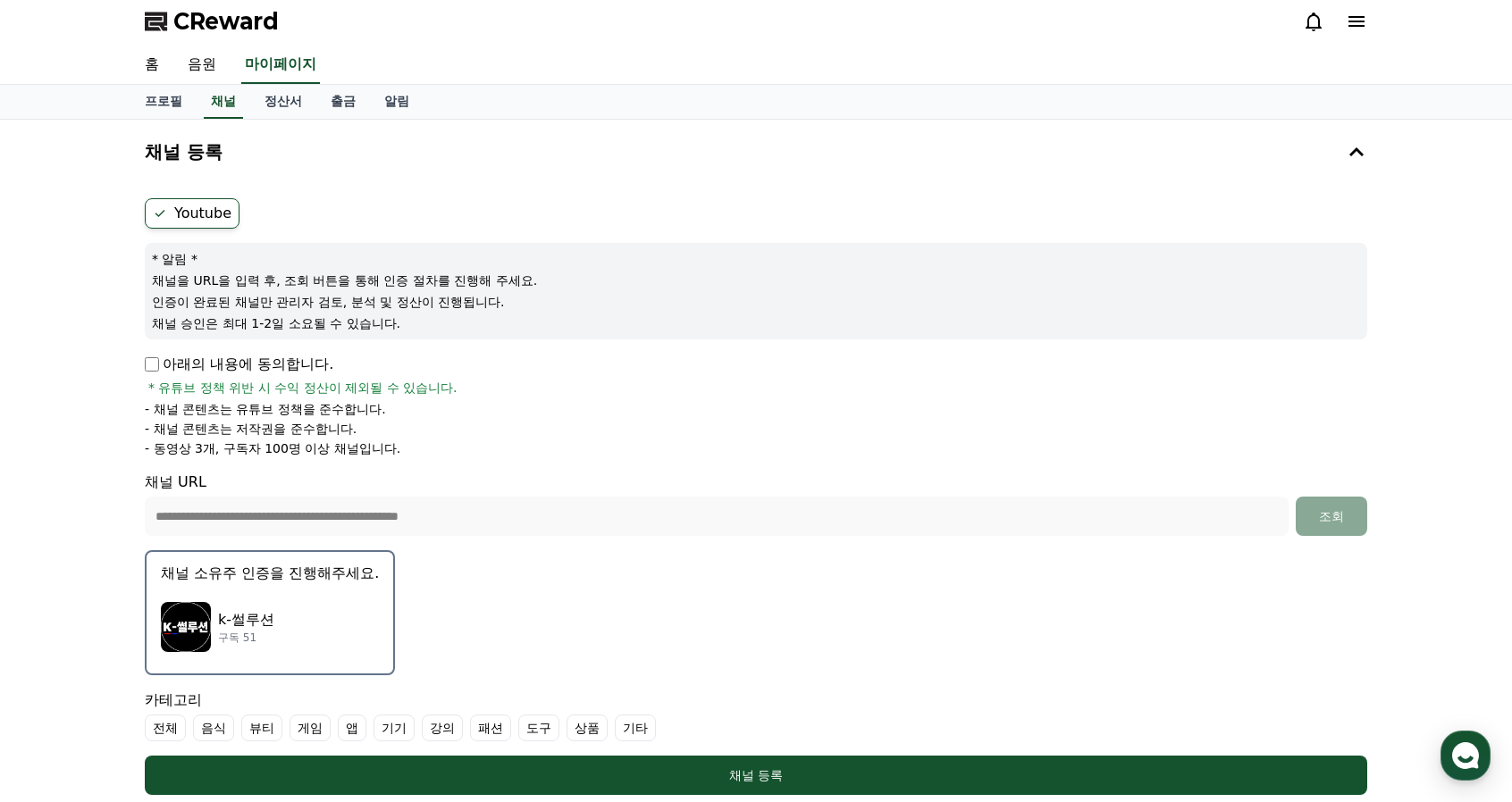
scroll to position [0, 0]
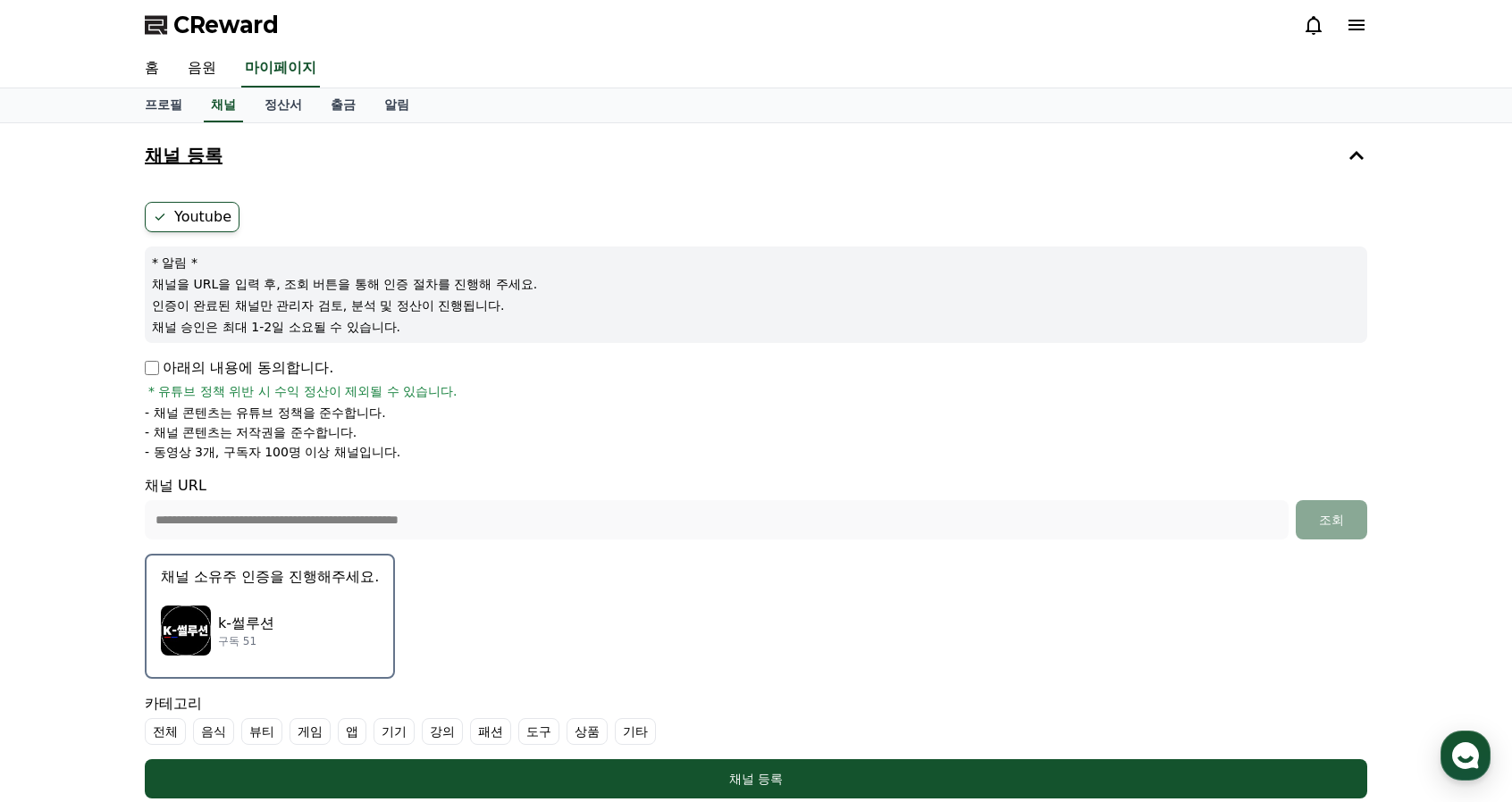
click at [197, 149] on h4 "채널 등록" at bounding box center [183, 155] width 78 height 20
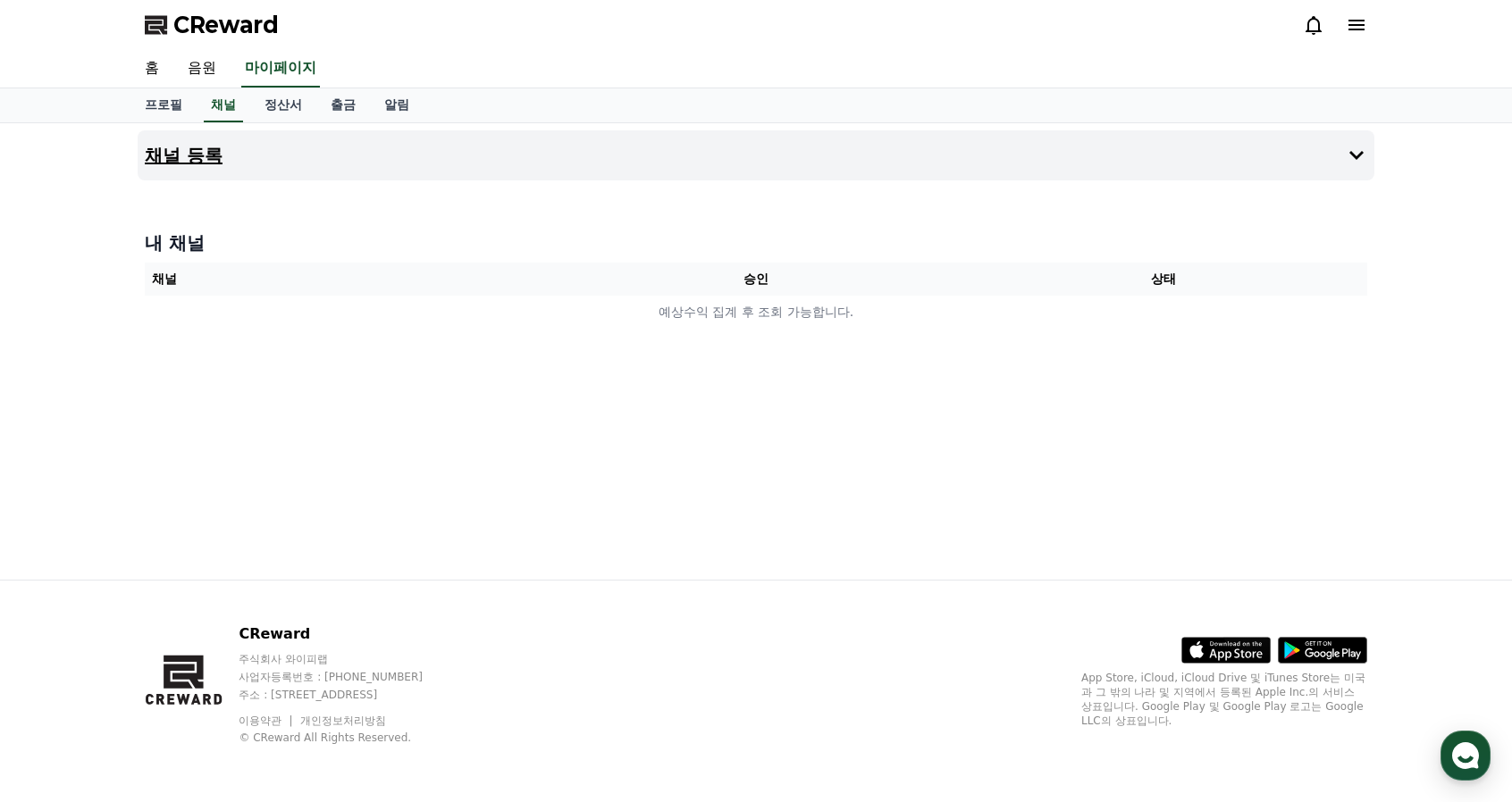
click at [197, 157] on h4 "채널 등록" at bounding box center [183, 155] width 78 height 20
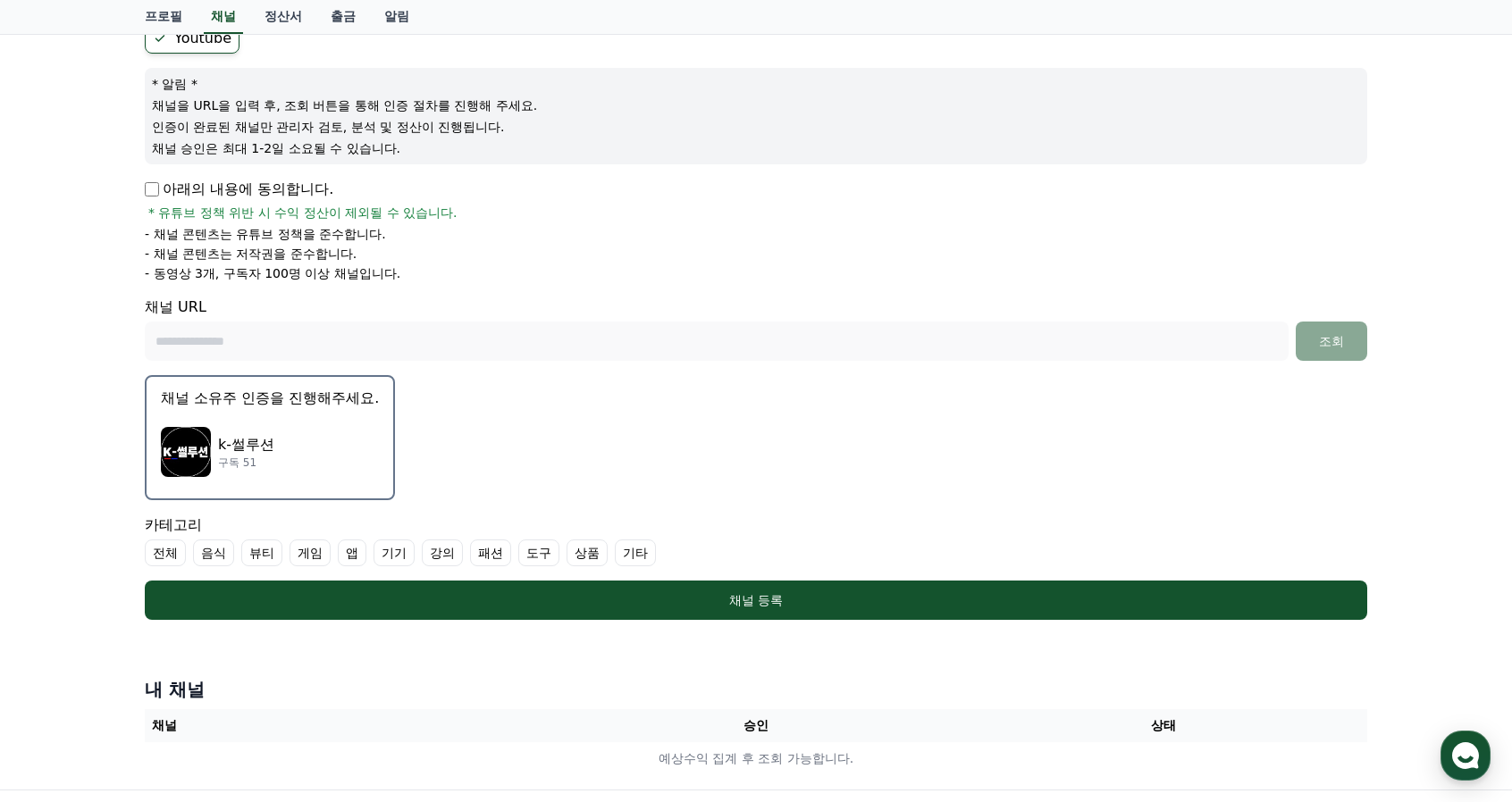
scroll to position [386, 0]
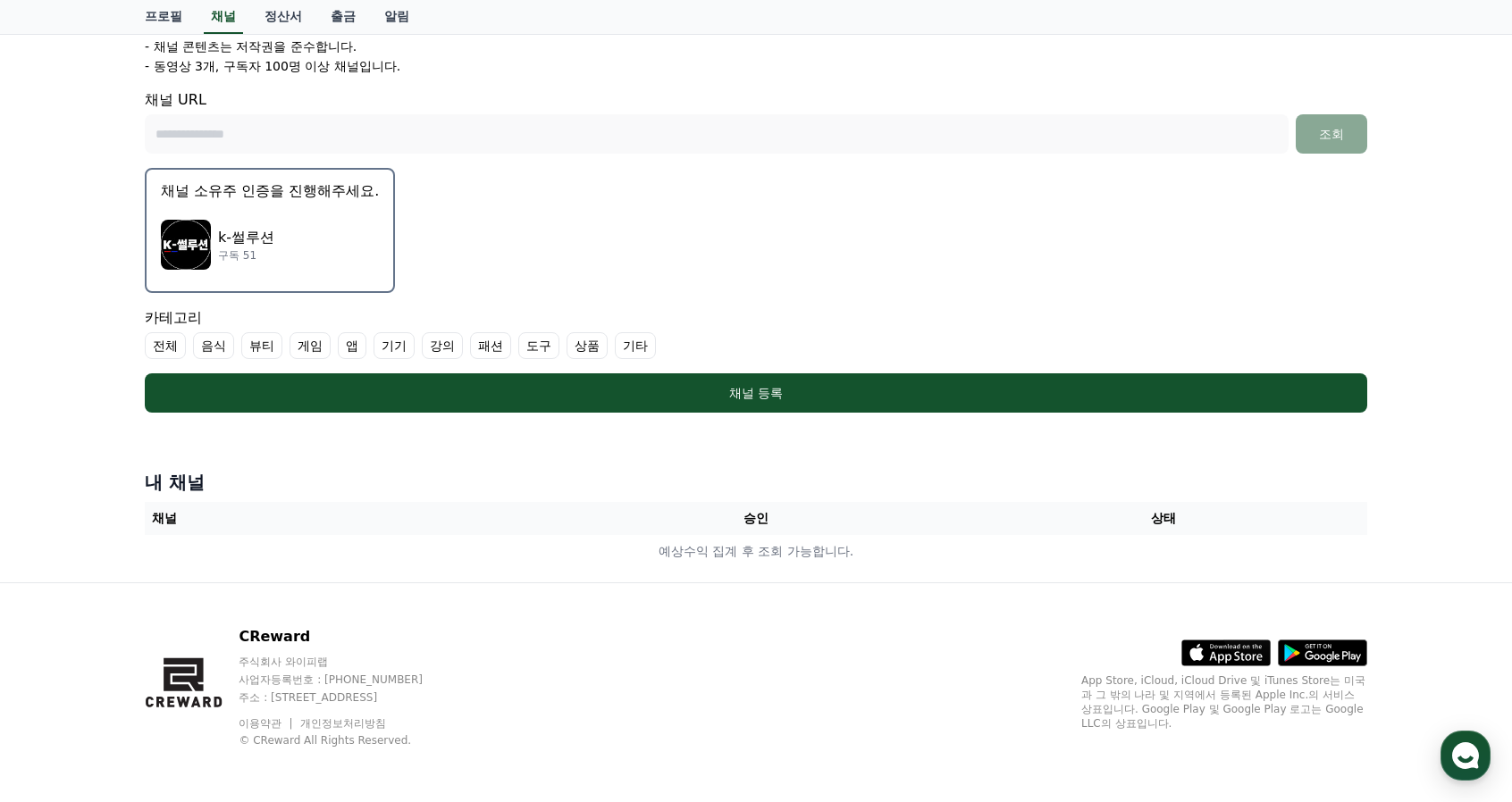
click at [186, 234] on img "button" at bounding box center [186, 245] width 50 height 50
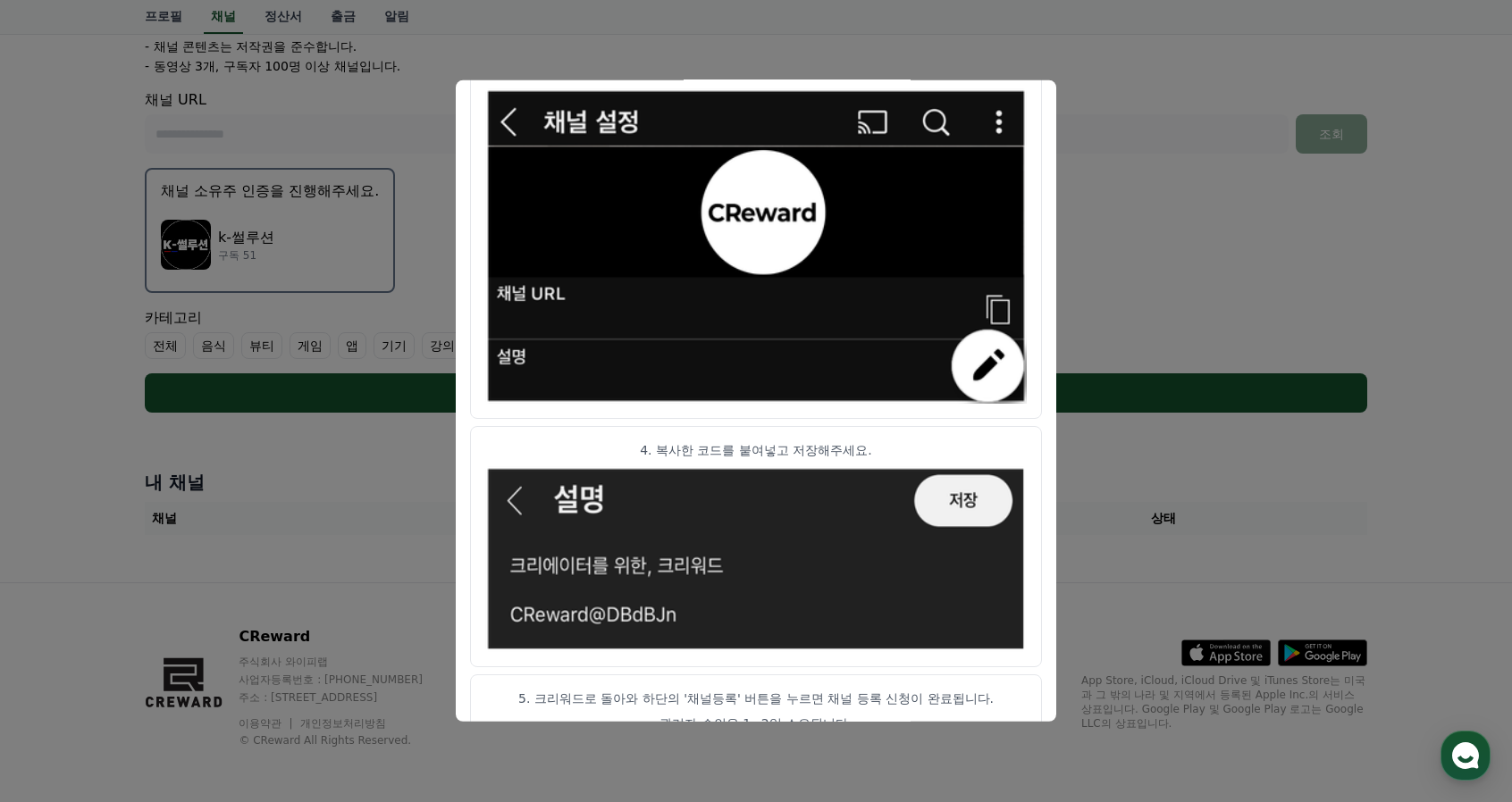
scroll to position [897, 0]
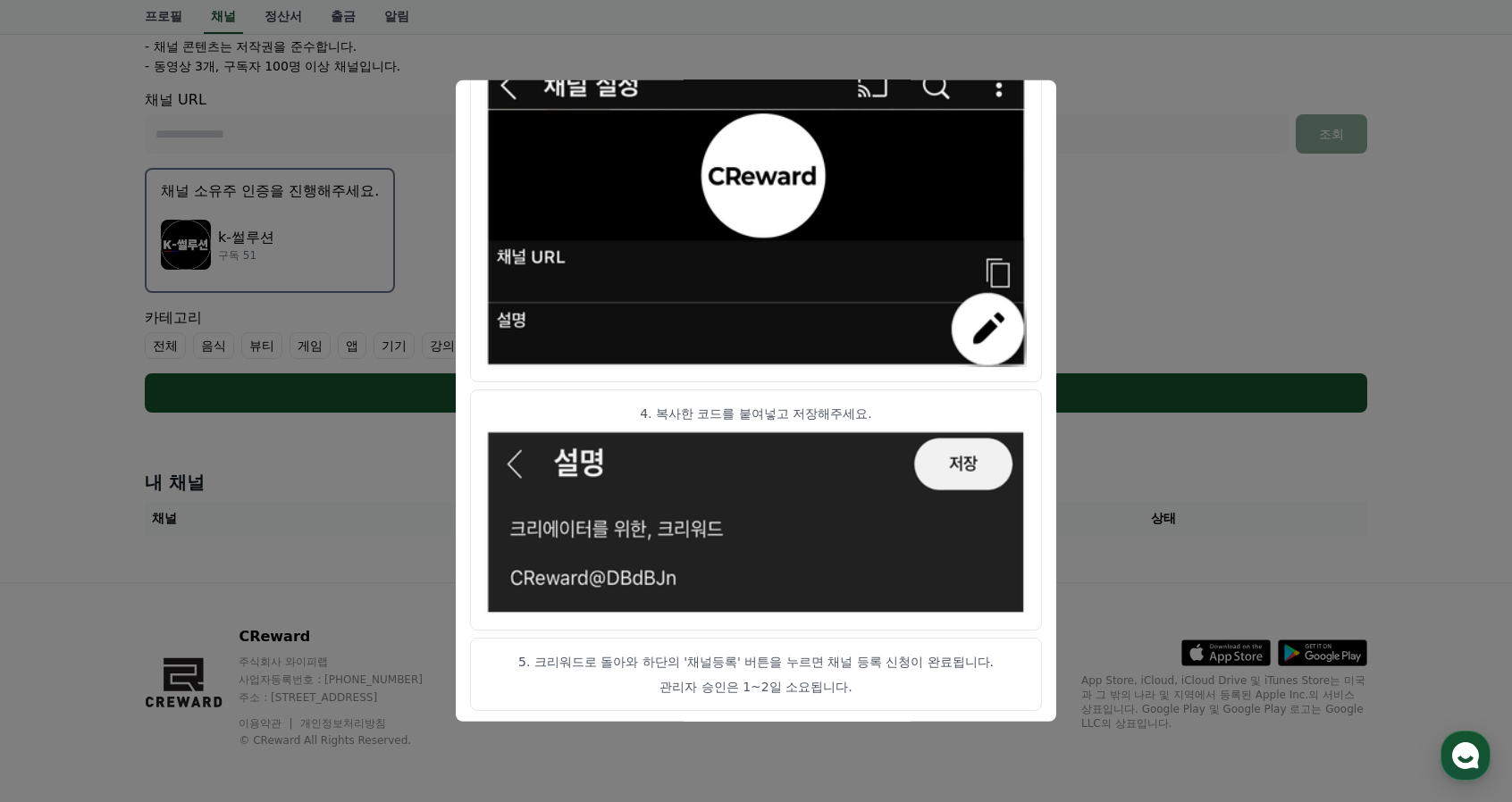
drag, startPoint x: 524, startPoint y: 387, endPoint x: 758, endPoint y: 733, distance: 417.7
click at [813, 420] on div "채널 인증 코드 아래 코드를 복사 후 채널 설명란에 입력해주세요. CReward@85f13e72 채널 인증 가이드 1. 인증코드를 복사 후 유…" at bounding box center [756, 420] width 1237 height 0
click at [1200, 263] on button "close modal" at bounding box center [756, 401] width 1512 height 802
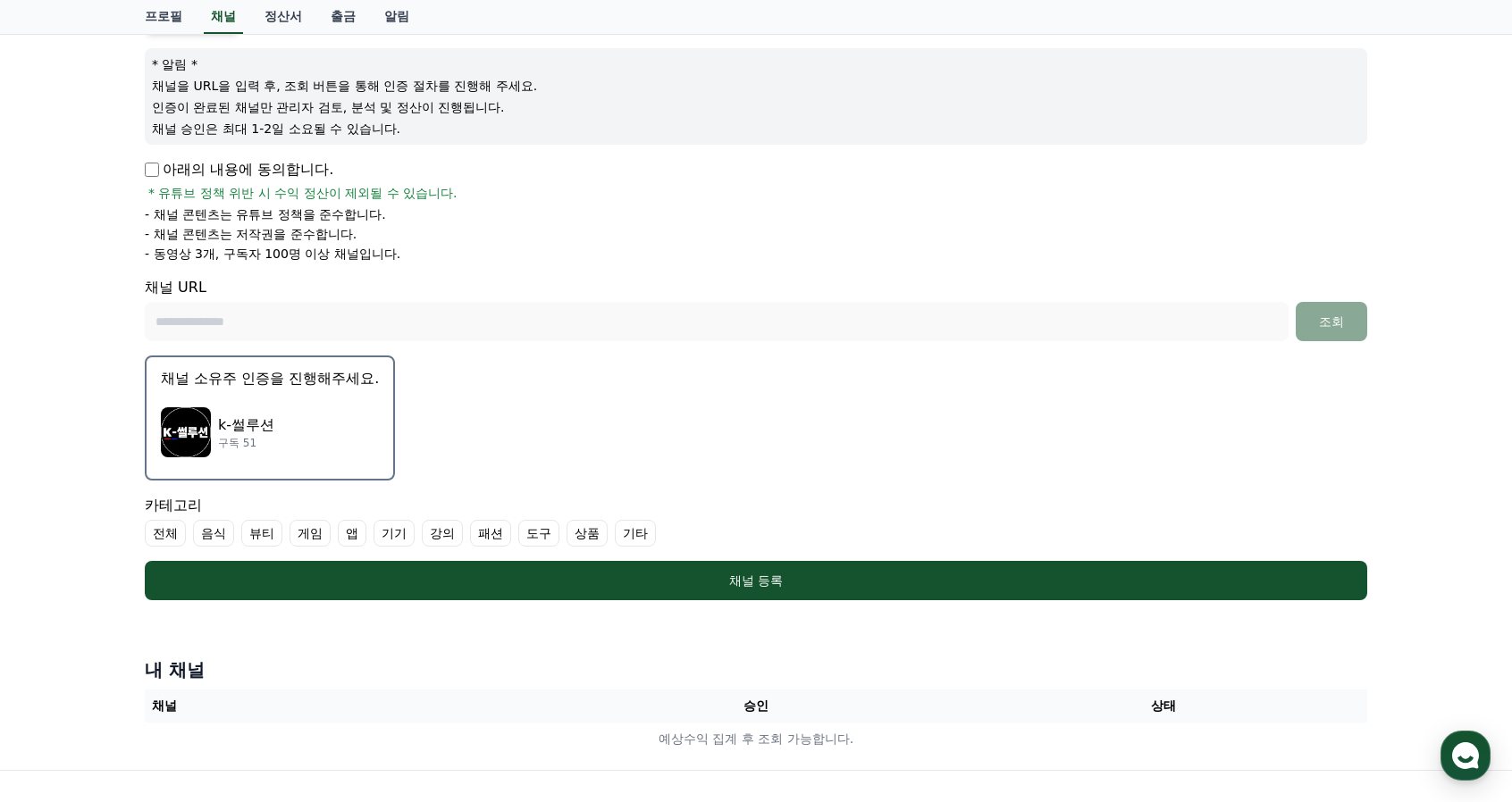
scroll to position [118, 0]
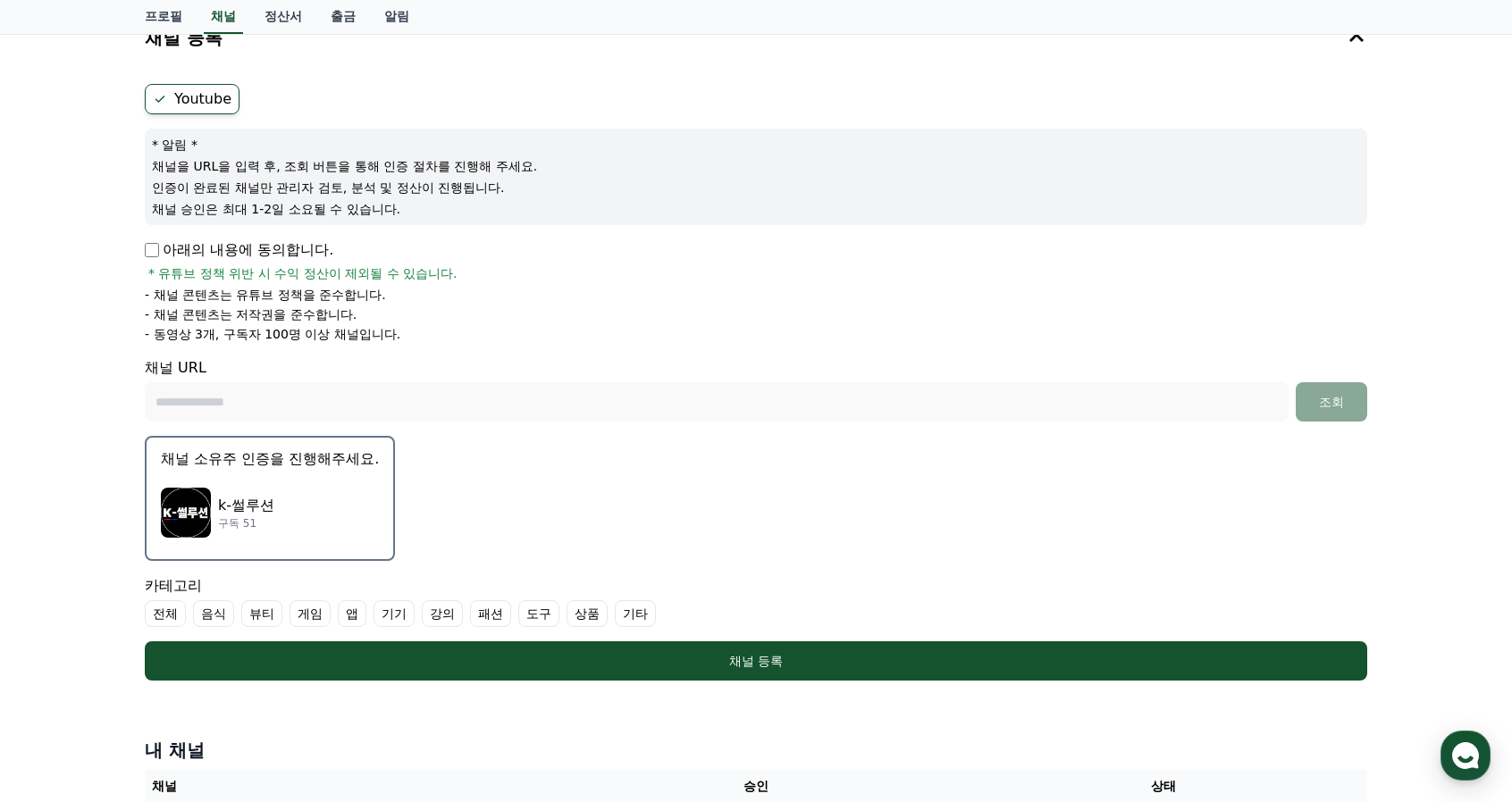
click at [536, 516] on form "Youtube * 알림 * 채널을 URL을 입력 후, 조회 버튼을 통해 인증 절차를 진행해 주세요. 인증이 완료된 채널만 관리자 검토, 분석 …" at bounding box center [756, 383] width 1223 height 596
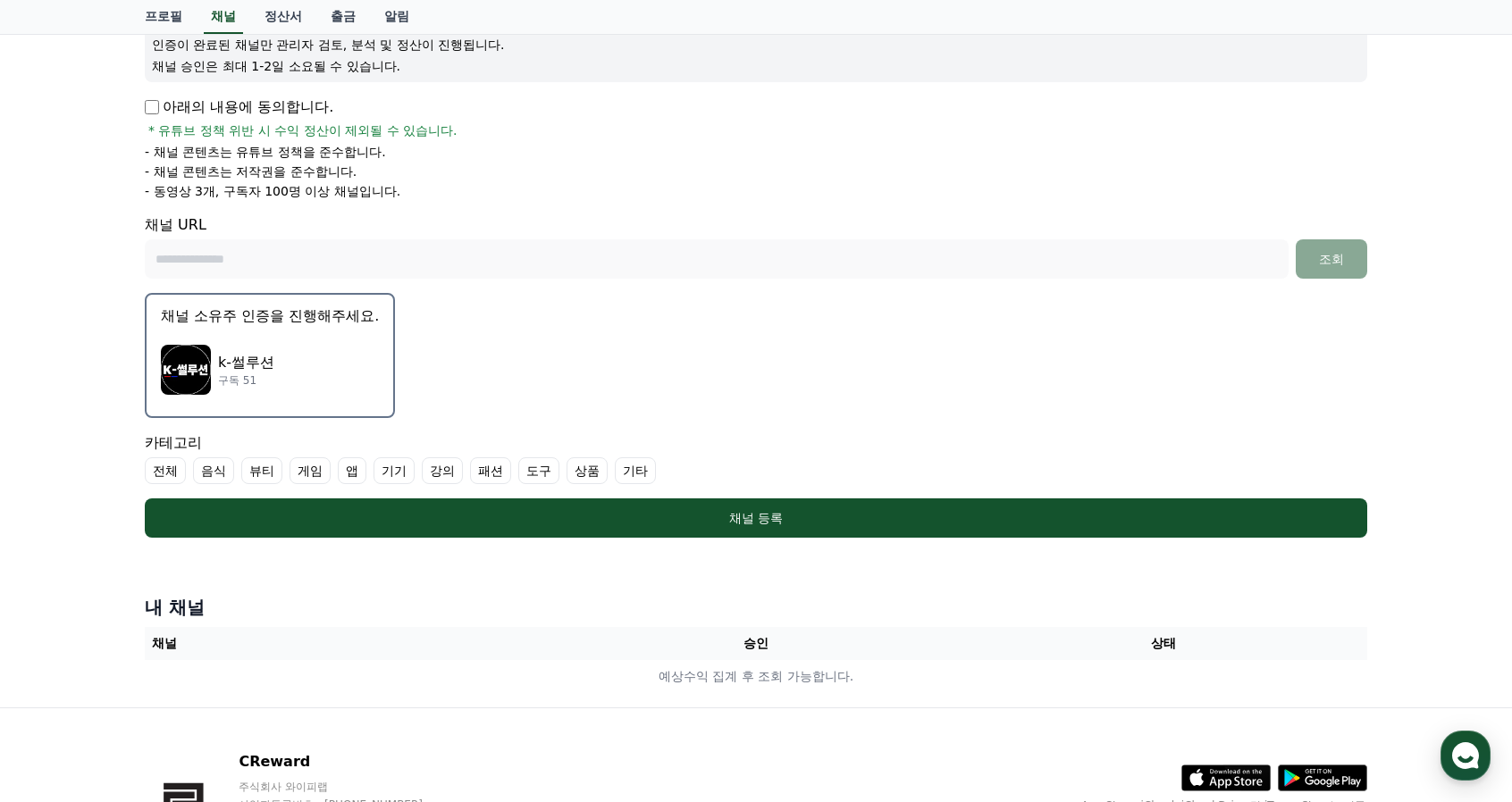
scroll to position [0, 0]
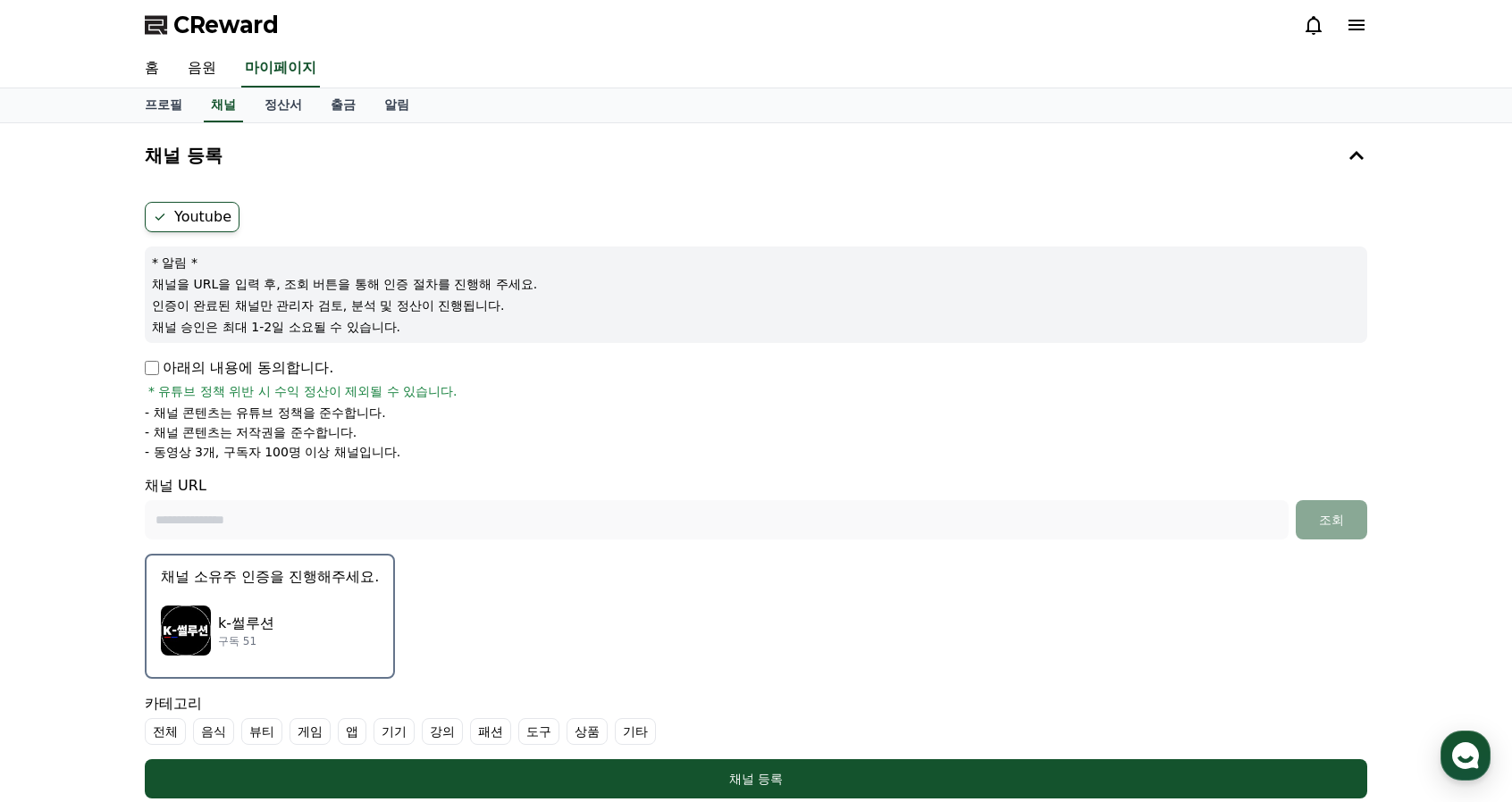
click at [213, 210] on label "Youtube" at bounding box center [191, 217] width 94 height 31
click at [1358, 156] on icon at bounding box center [1357, 155] width 22 height 22
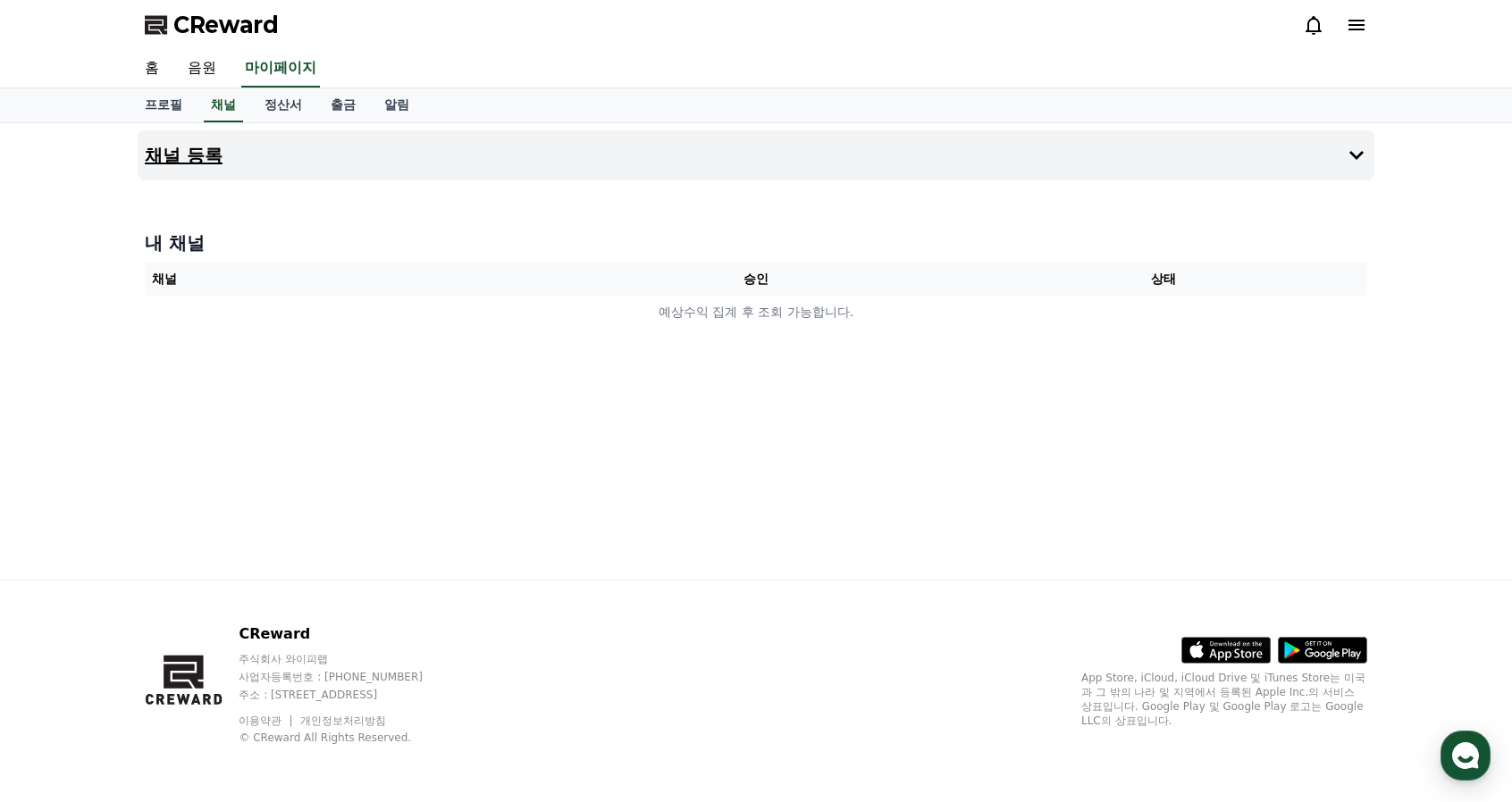
click at [1356, 146] on icon at bounding box center [1357, 155] width 22 height 22
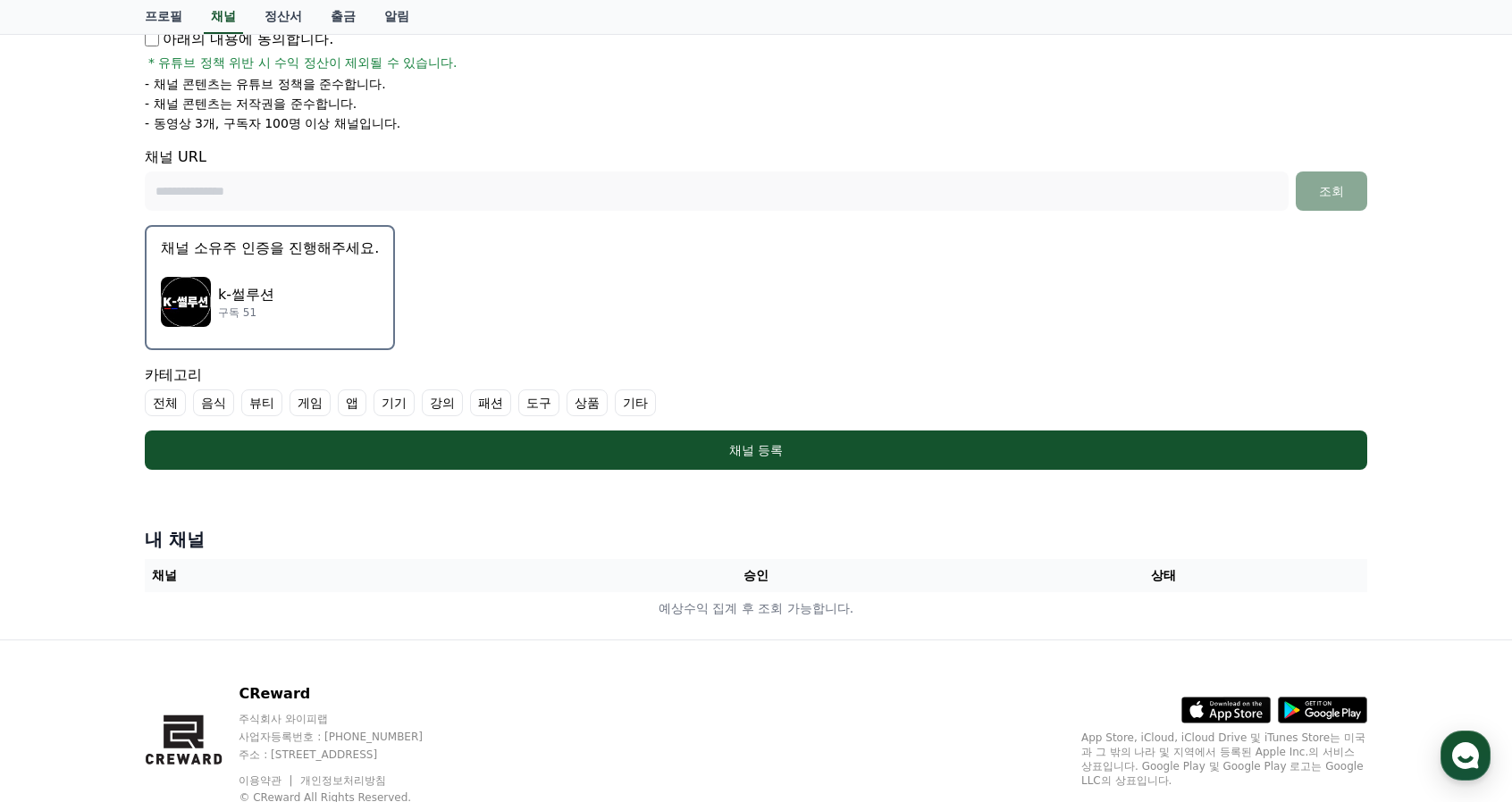
scroll to position [386, 0]
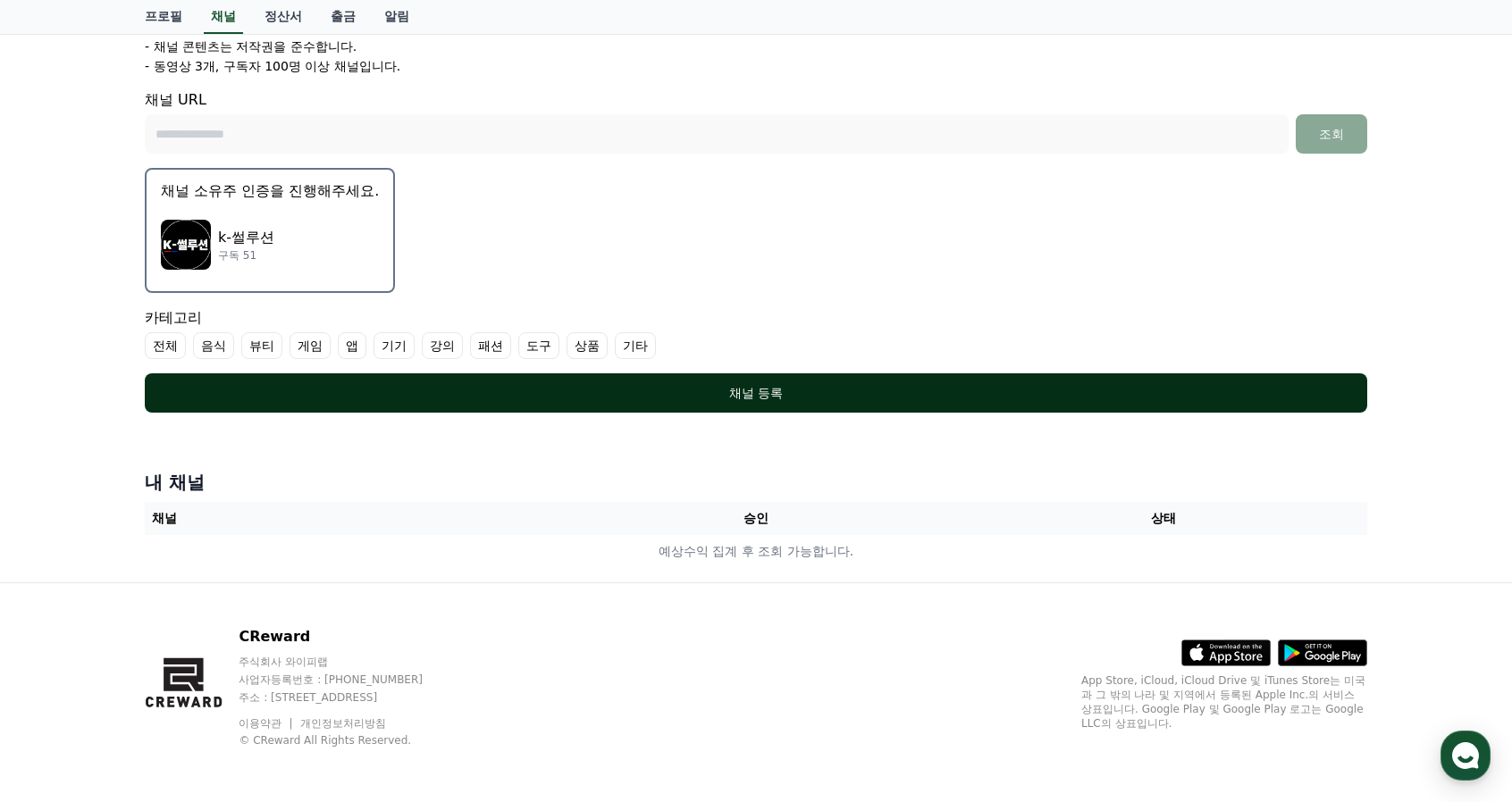
click at [755, 401] on button "채널 등록" at bounding box center [756, 393] width 1223 height 40
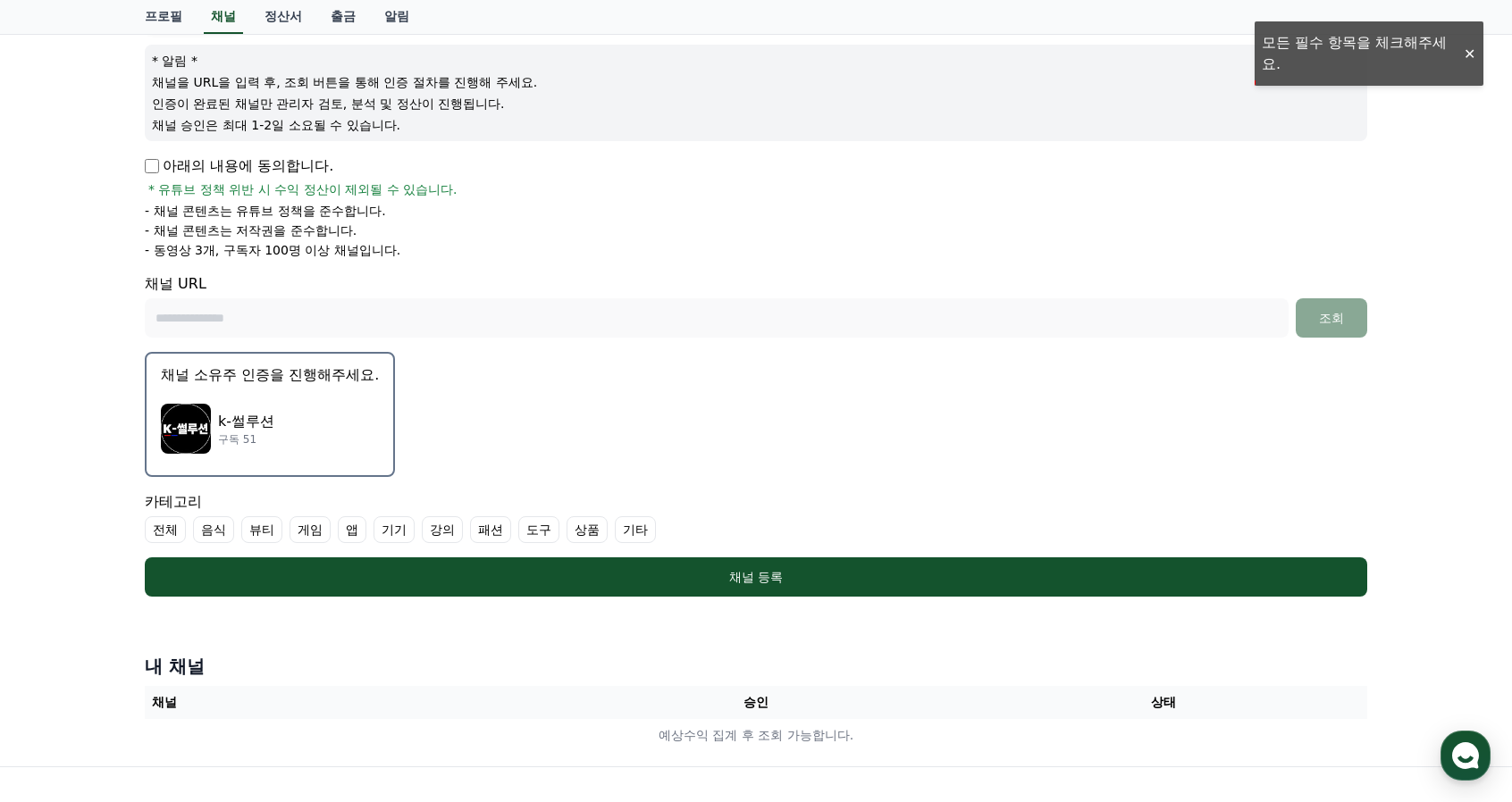
scroll to position [268, 0]
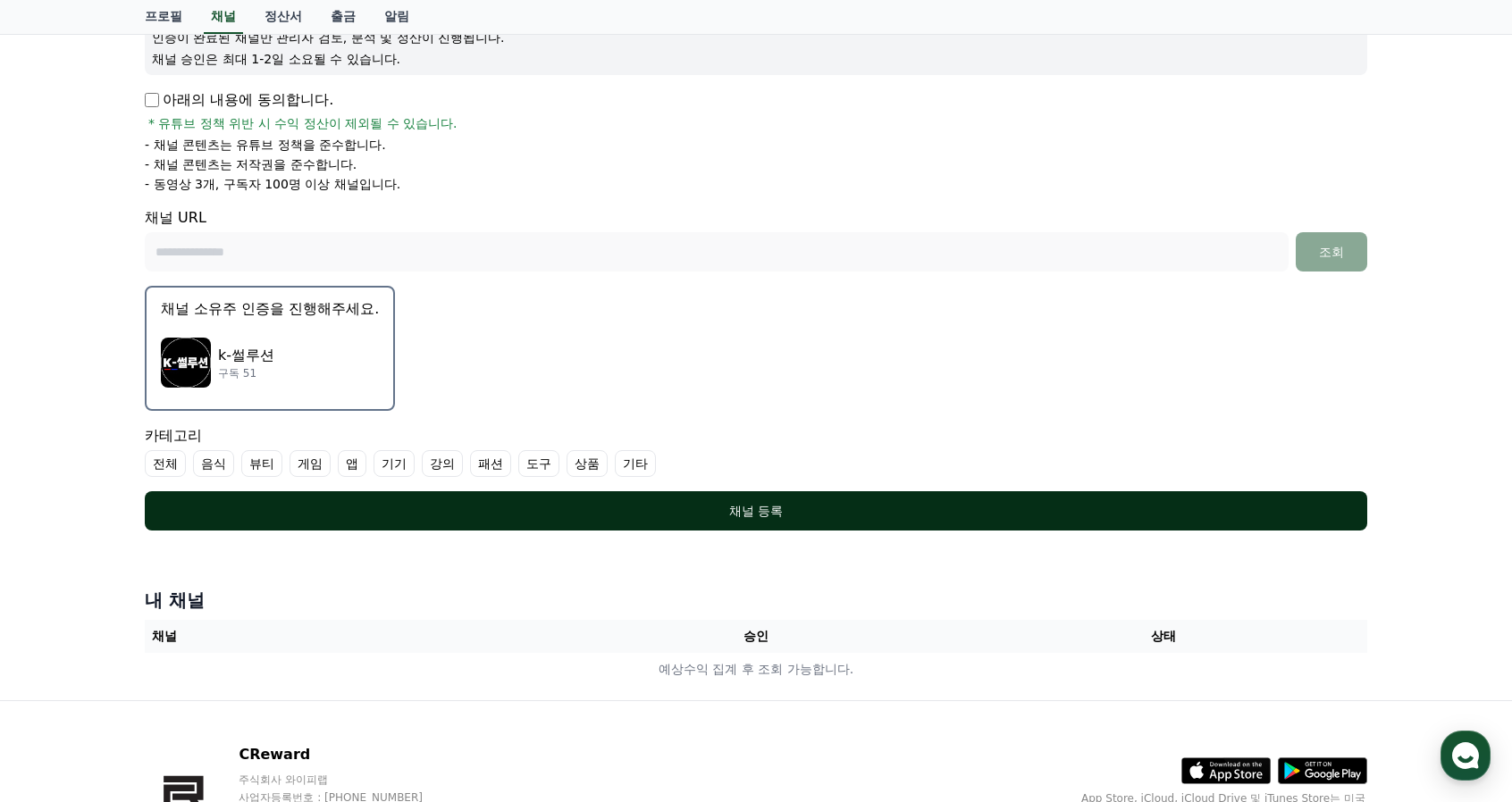
click at [786, 512] on div "채널 등록" at bounding box center [756, 511] width 1151 height 18
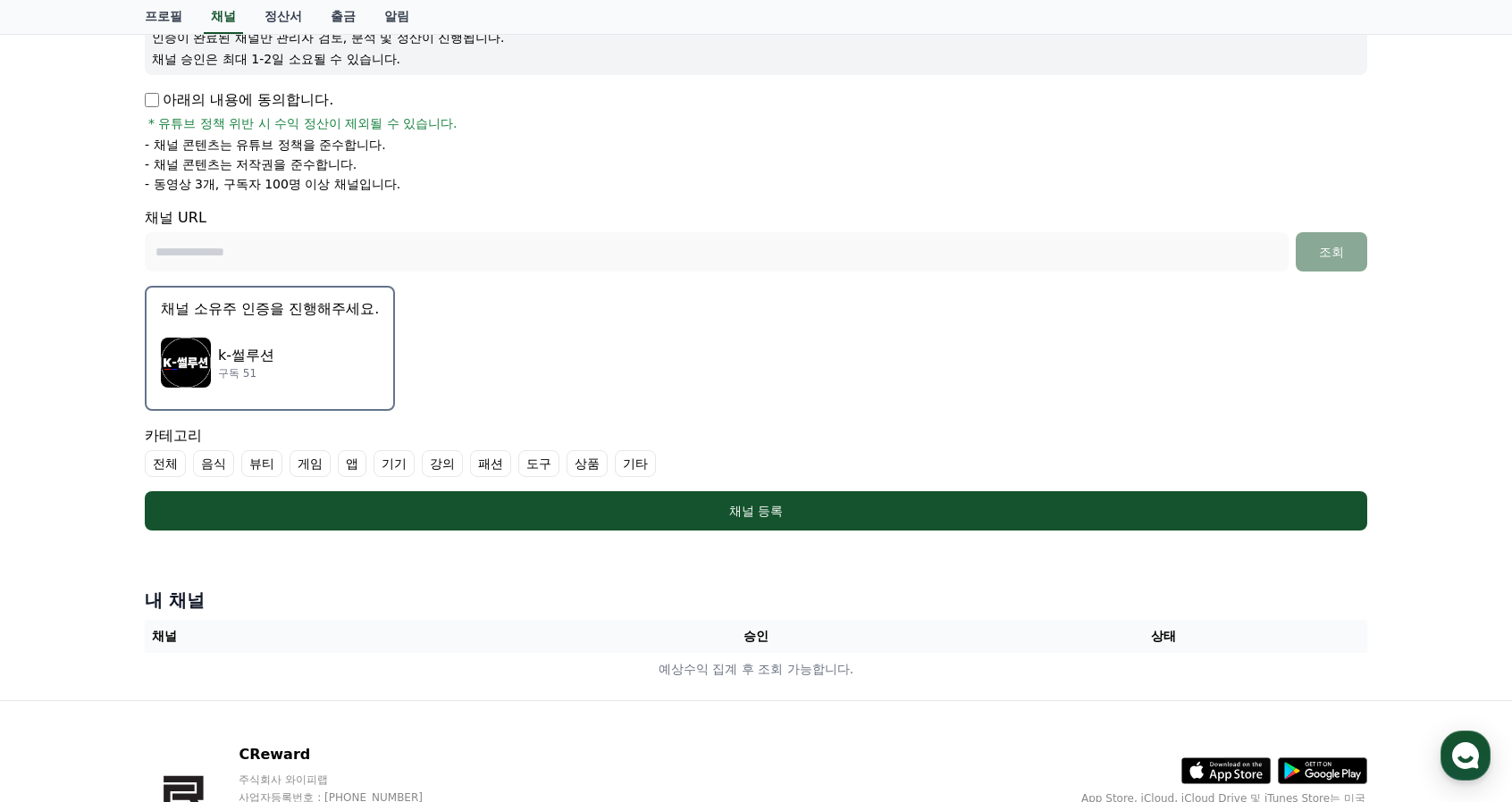
click at [161, 465] on label "전체" at bounding box center [165, 463] width 41 height 27
click at [650, 462] on label "기타" at bounding box center [657, 463] width 41 height 27
click at [601, 465] on label "상품" at bounding box center [609, 463] width 41 height 27
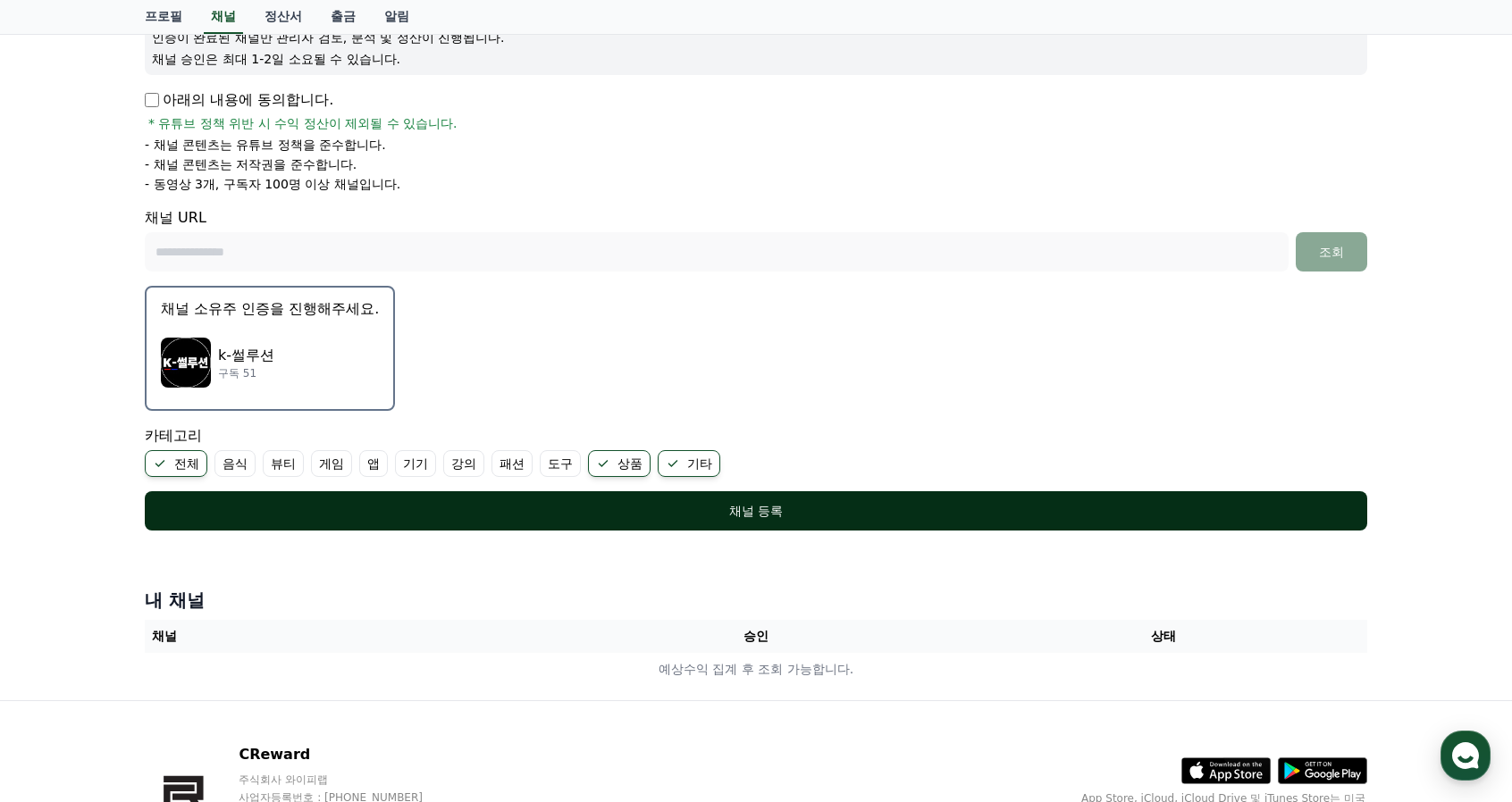
click at [629, 502] on div "채널 등록" at bounding box center [756, 511] width 1151 height 18
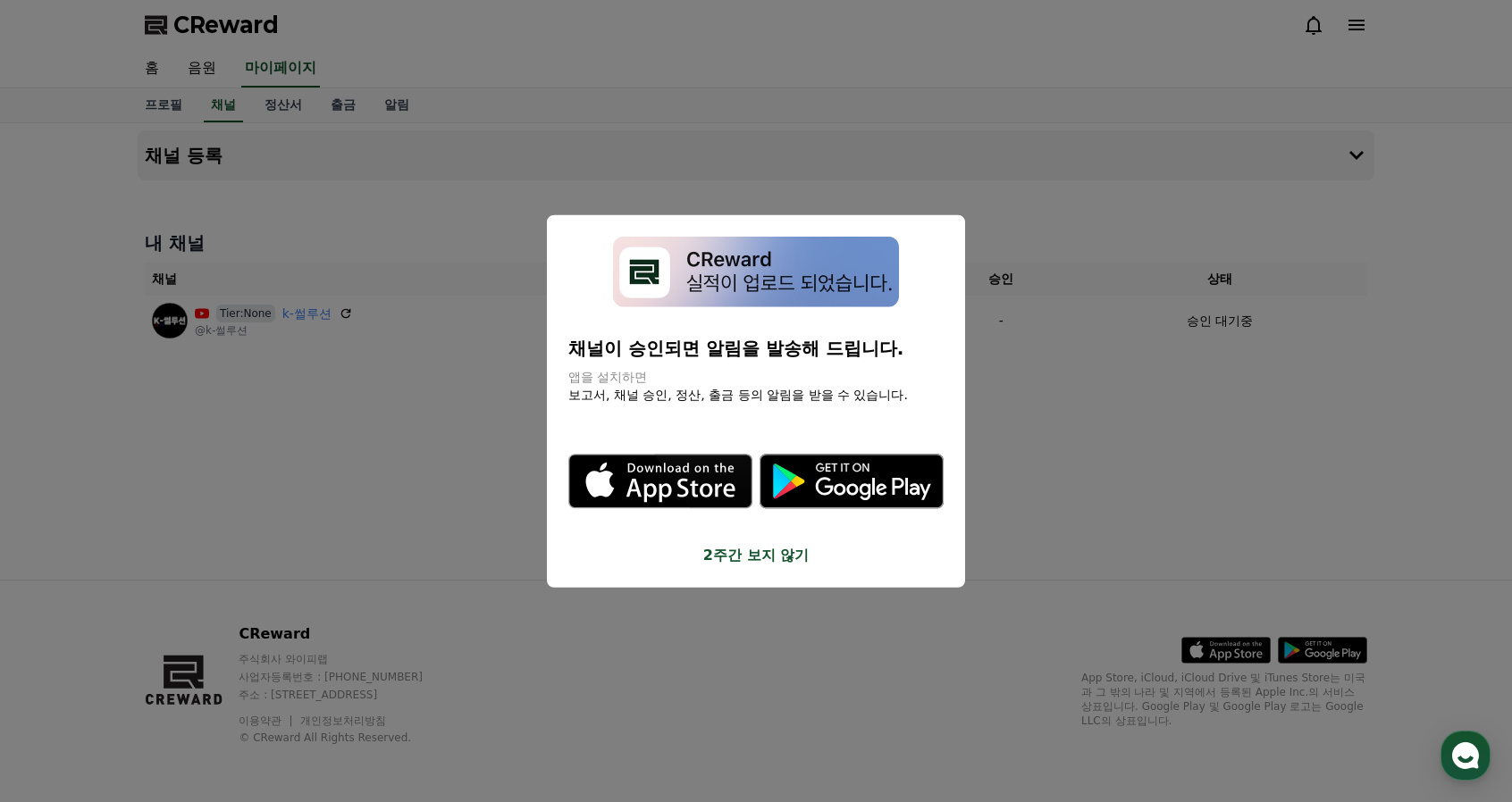
click at [758, 555] on button "2주간 보지 않기" at bounding box center [756, 555] width 376 height 22
